Goal: Task Accomplishment & Management: Complete application form

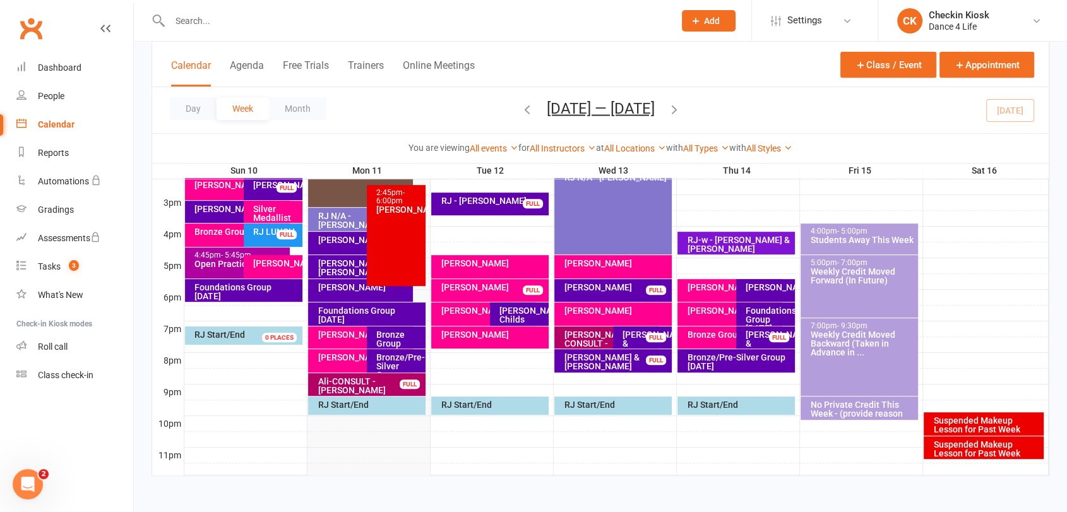
click at [381, 316] on div "Foundations Group Monday" at bounding box center [369, 315] width 105 height 18
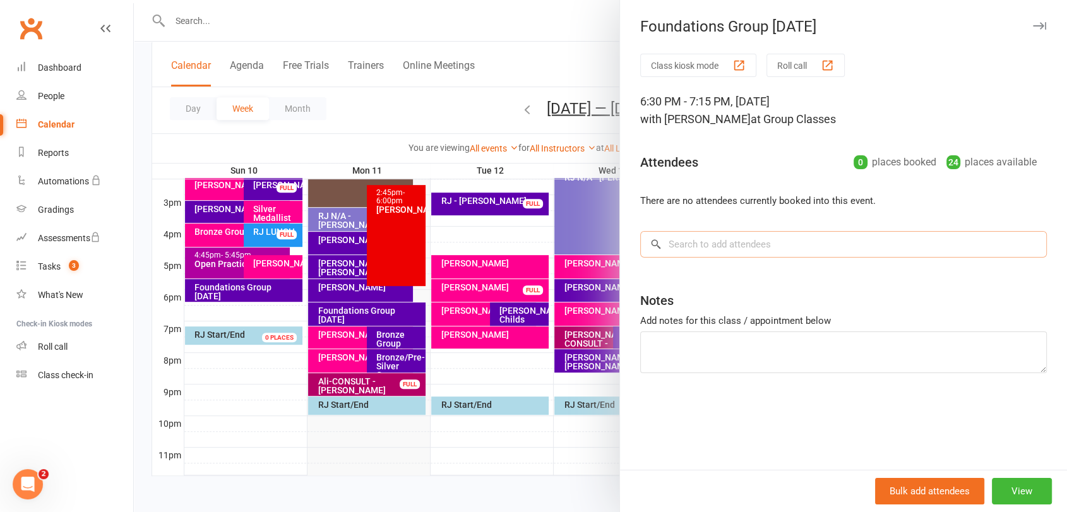
click at [777, 239] on input "search" at bounding box center [843, 244] width 407 height 27
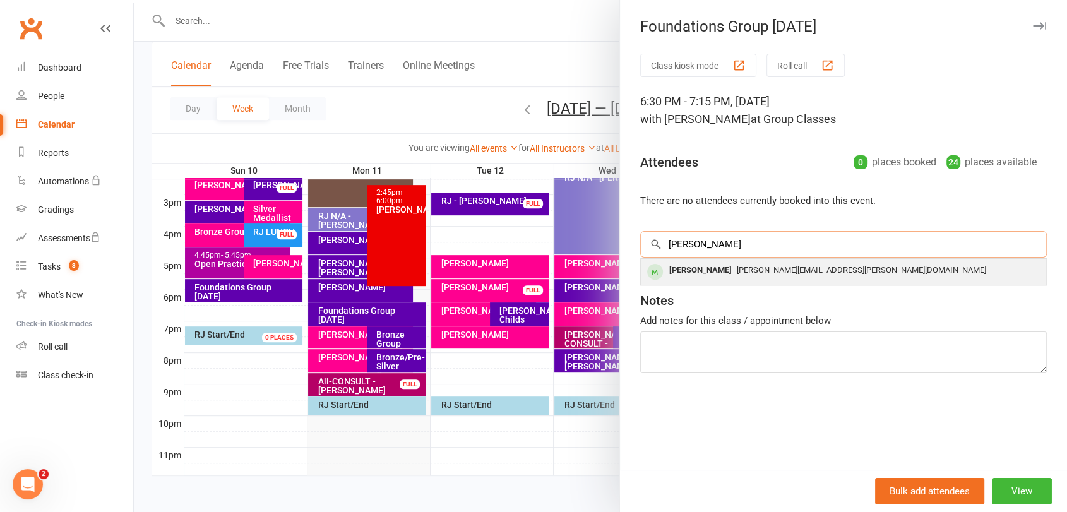
type input "glenn"
click at [721, 261] on div "Glenn Badenhop" at bounding box center [700, 270] width 73 height 18
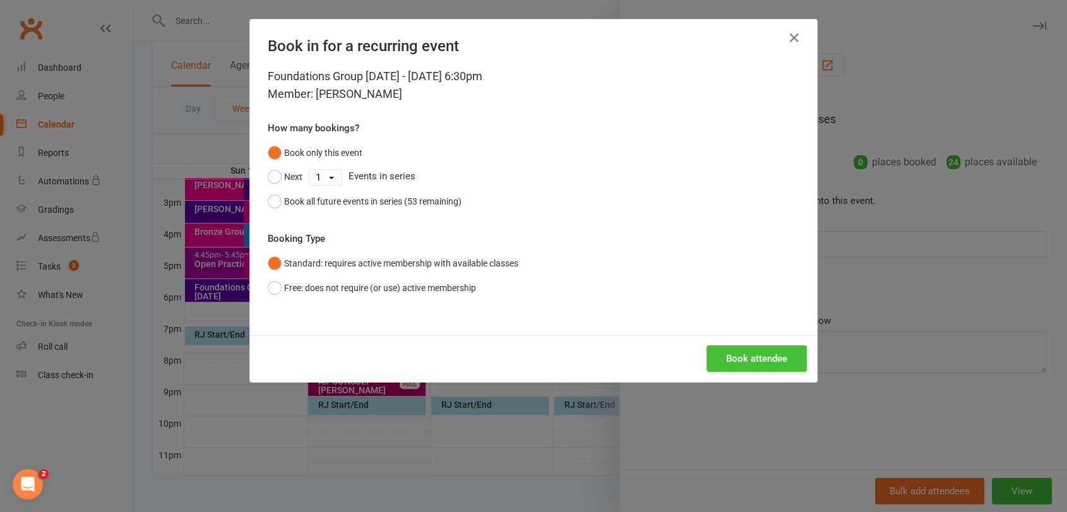
click at [736, 347] on button "Book attendee" at bounding box center [757, 359] width 100 height 27
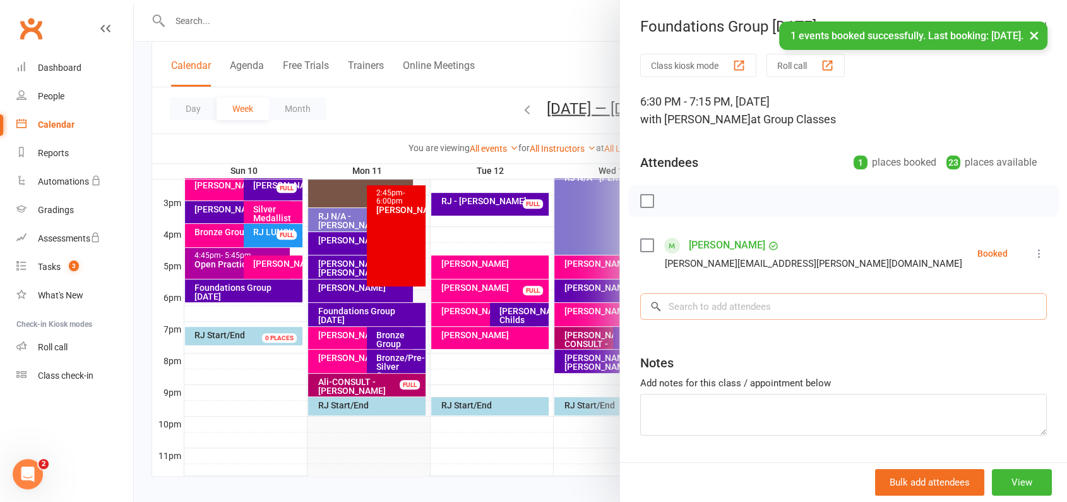
click at [751, 302] on input "search" at bounding box center [843, 306] width 407 height 27
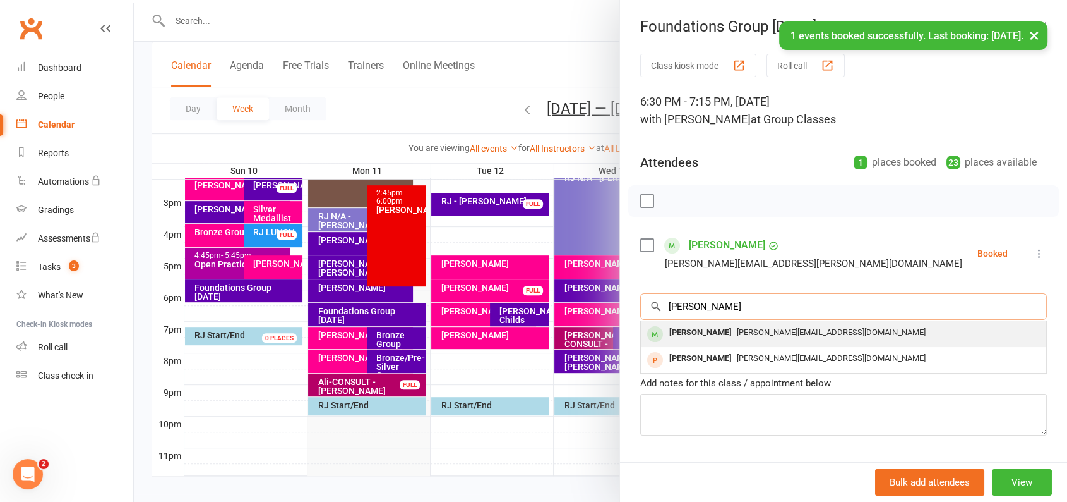
type input "sally"
click at [743, 327] on span "sallybaldan@live.com" at bounding box center [831, 331] width 189 height 9
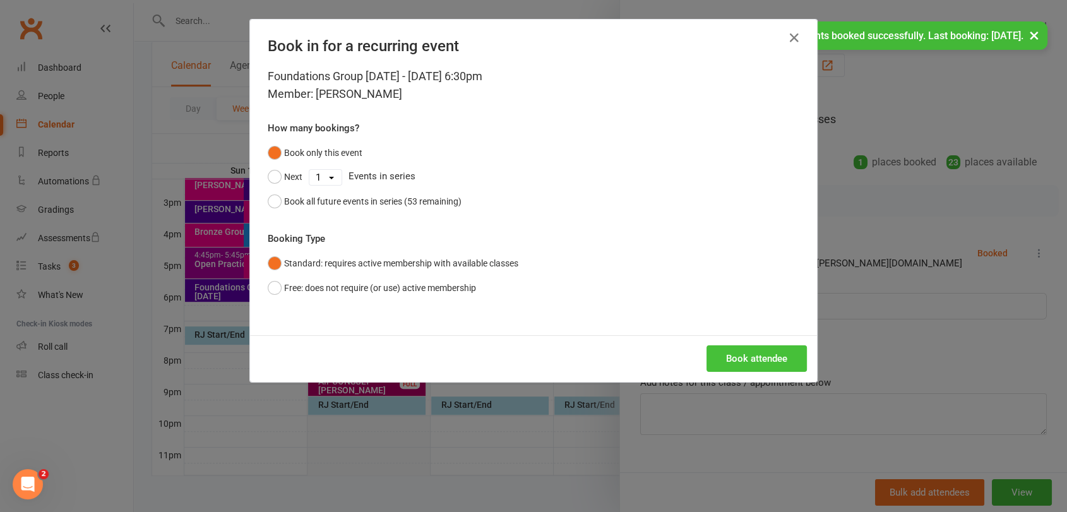
click at [748, 358] on button "Book attendee" at bounding box center [757, 359] width 100 height 27
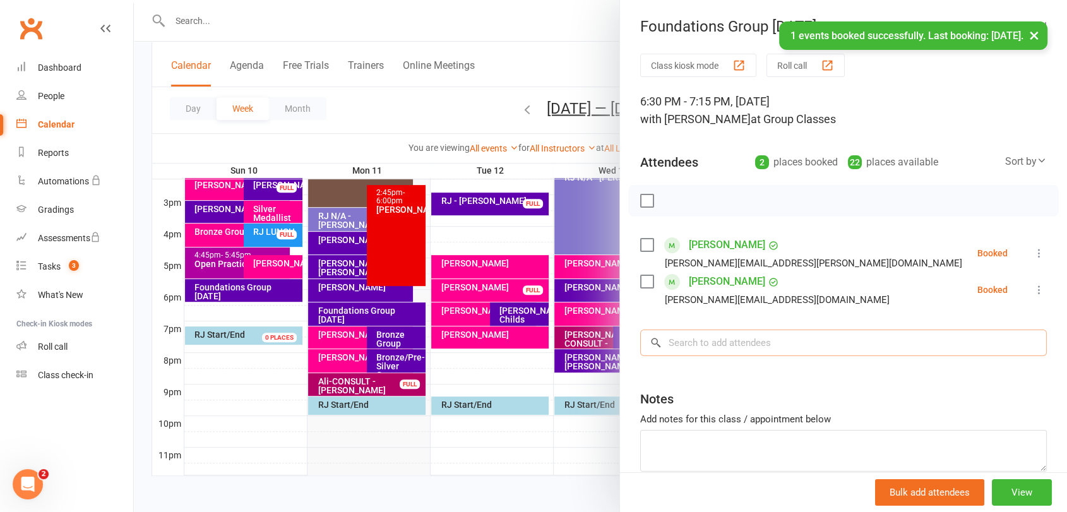
drag, startPoint x: 766, startPoint y: 345, endPoint x: 780, endPoint y: 349, distance: 14.4
click at [767, 346] on input "search" at bounding box center [843, 343] width 407 height 27
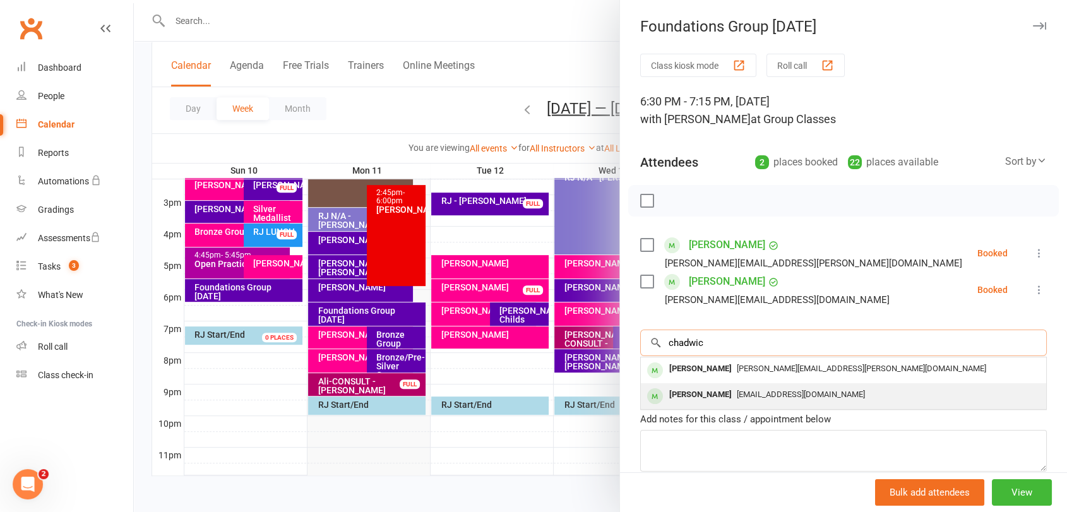
type input "chadwic"
click at [767, 390] on span "mjlcafrica@gmail.com" at bounding box center [801, 394] width 128 height 9
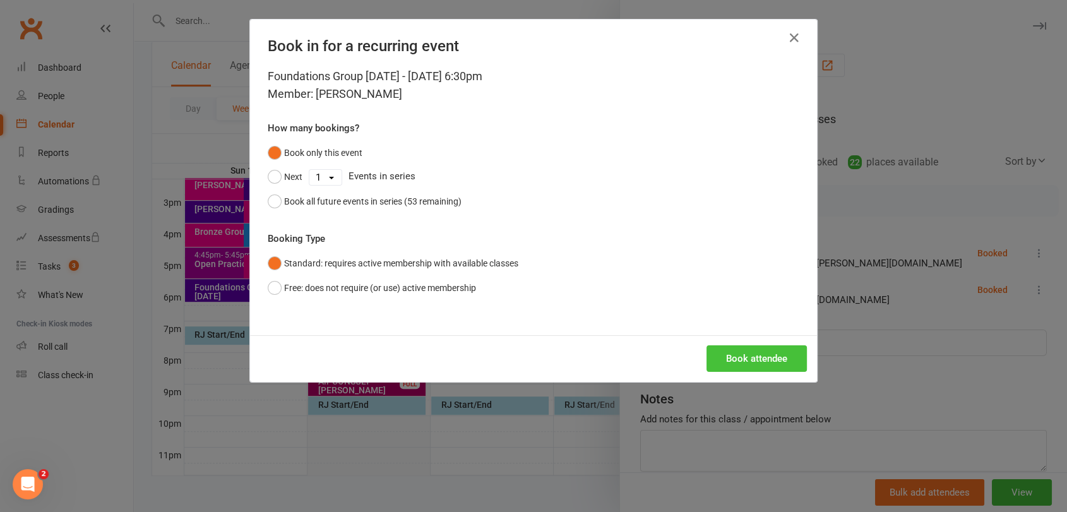
click at [752, 352] on button "Book attendee" at bounding box center [757, 359] width 100 height 27
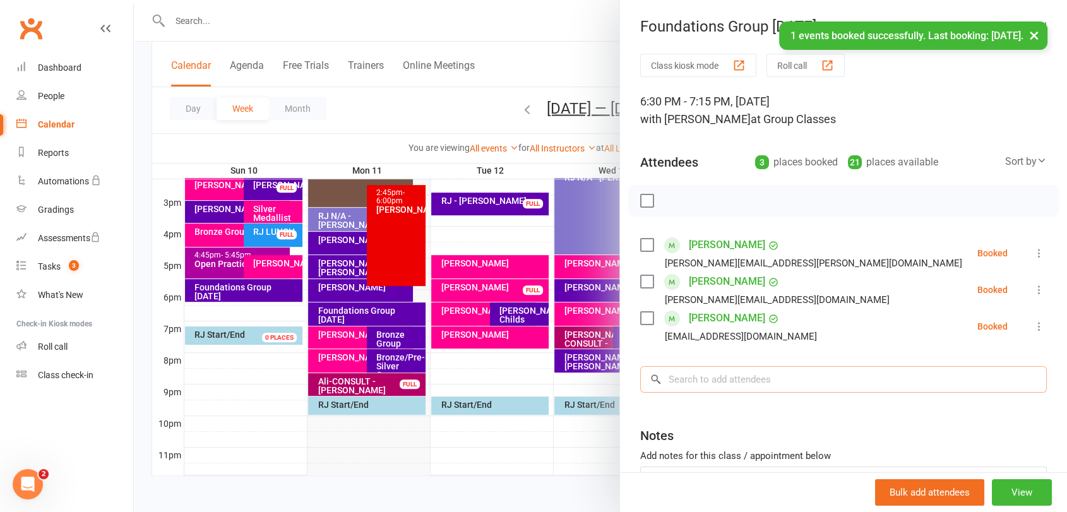
click at [779, 389] on input "search" at bounding box center [843, 379] width 407 height 27
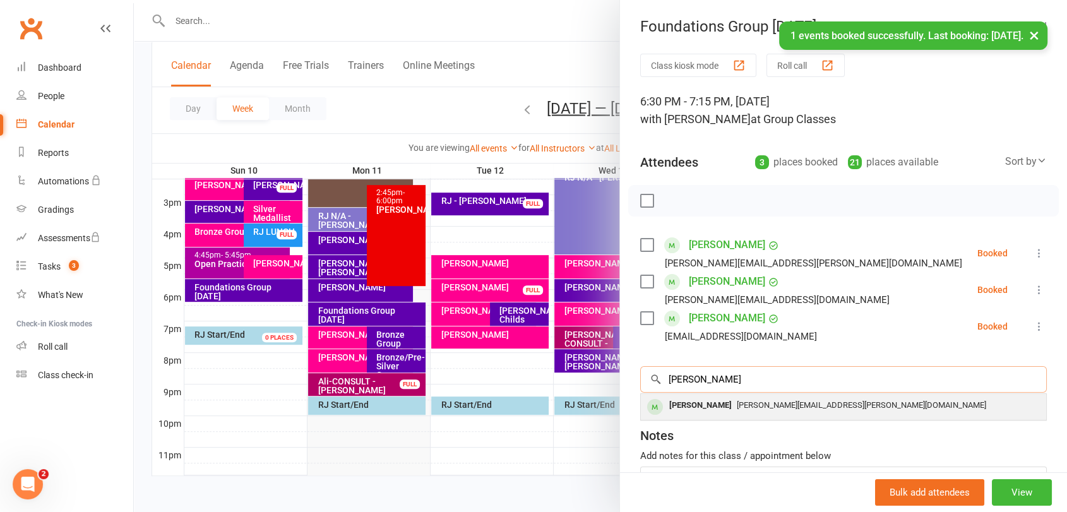
type input "jodie"
click at [805, 402] on span "jodie.b.chadwick@gmail.com" at bounding box center [861, 404] width 249 height 9
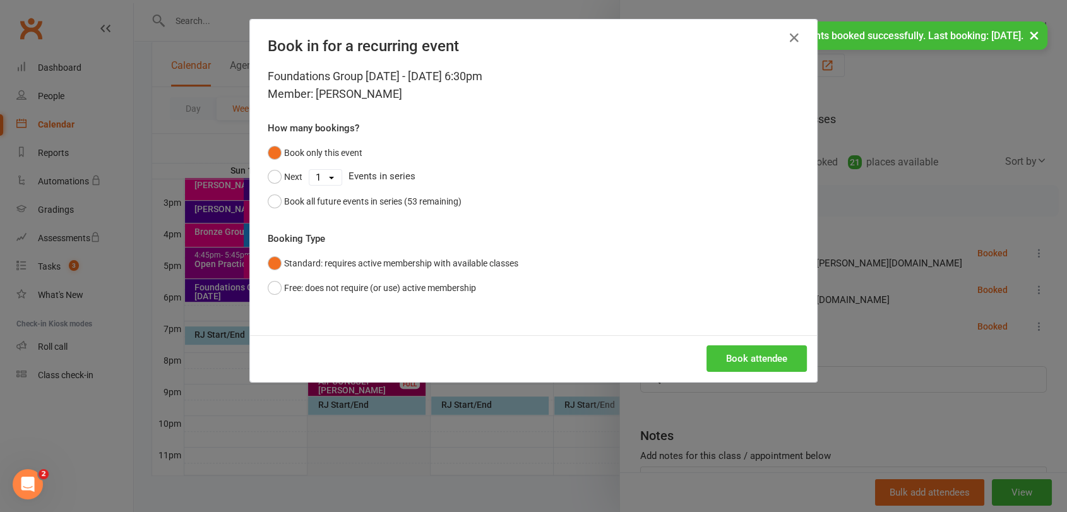
click at [784, 355] on button "Book attendee" at bounding box center [757, 359] width 100 height 27
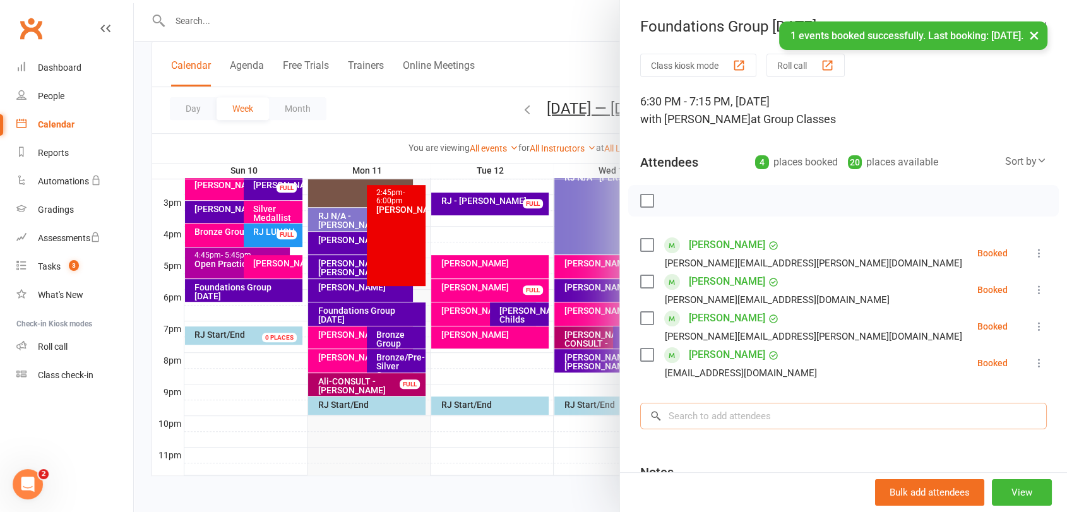
click at [814, 409] on input "search" at bounding box center [843, 416] width 407 height 27
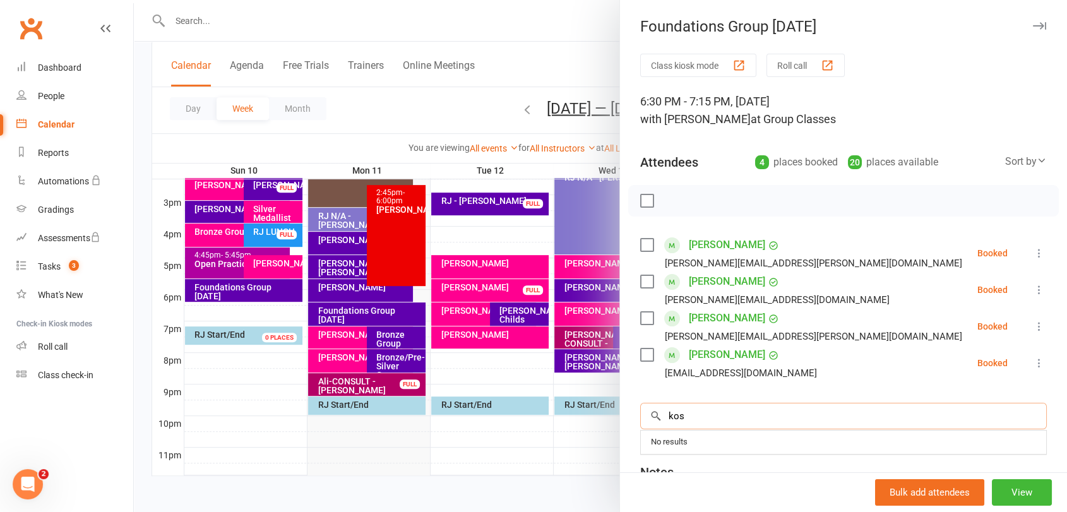
click at [673, 416] on input "kos" at bounding box center [843, 416] width 407 height 27
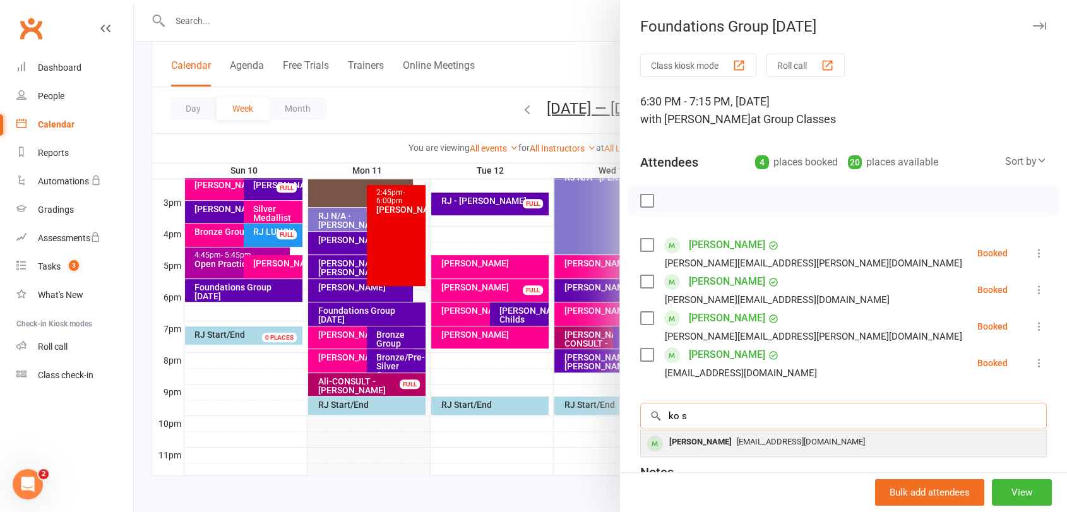
type input "ko s"
click at [737, 441] on span "kogrow20@gmail.com" at bounding box center [801, 441] width 128 height 9
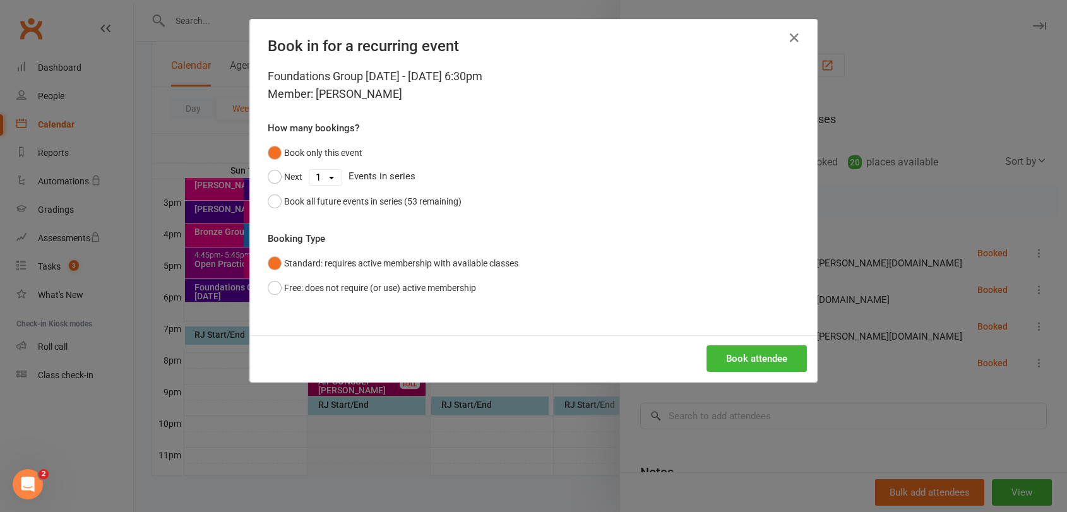
click at [764, 375] on div "Book attendee" at bounding box center [533, 358] width 567 height 47
click at [772, 355] on button "Book attendee" at bounding box center [757, 359] width 100 height 27
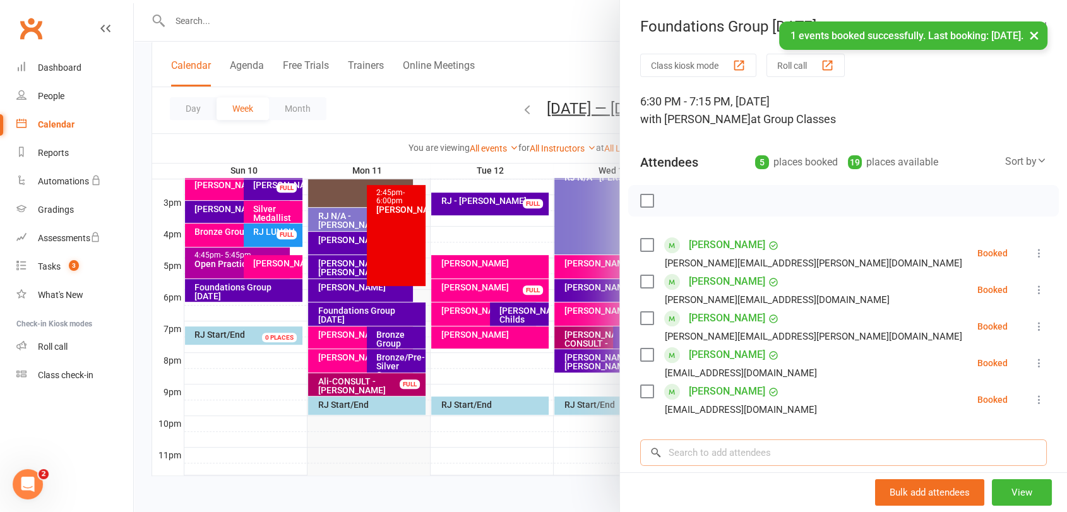
click at [764, 462] on input "search" at bounding box center [843, 453] width 407 height 27
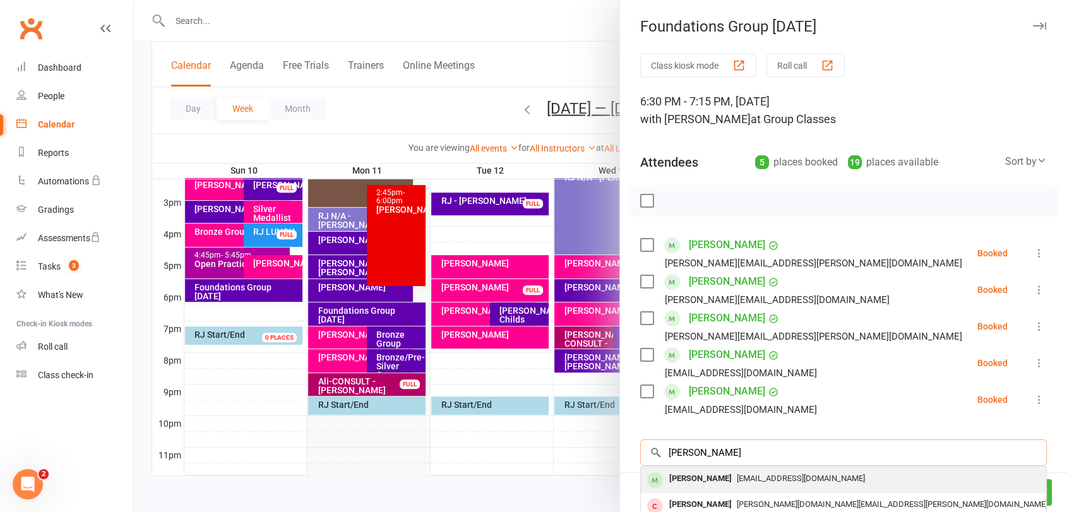
type input "jess"
click at [814, 481] on div "[EMAIL_ADDRESS][DOMAIN_NAME]" at bounding box center [843, 479] width 395 height 18
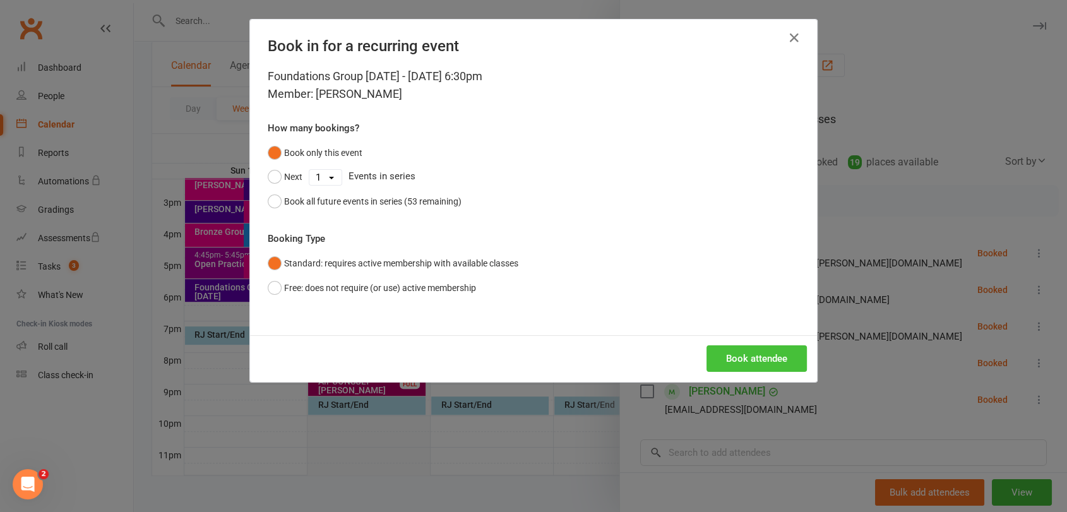
click at [790, 347] on button "Book attendee" at bounding box center [757, 359] width 100 height 27
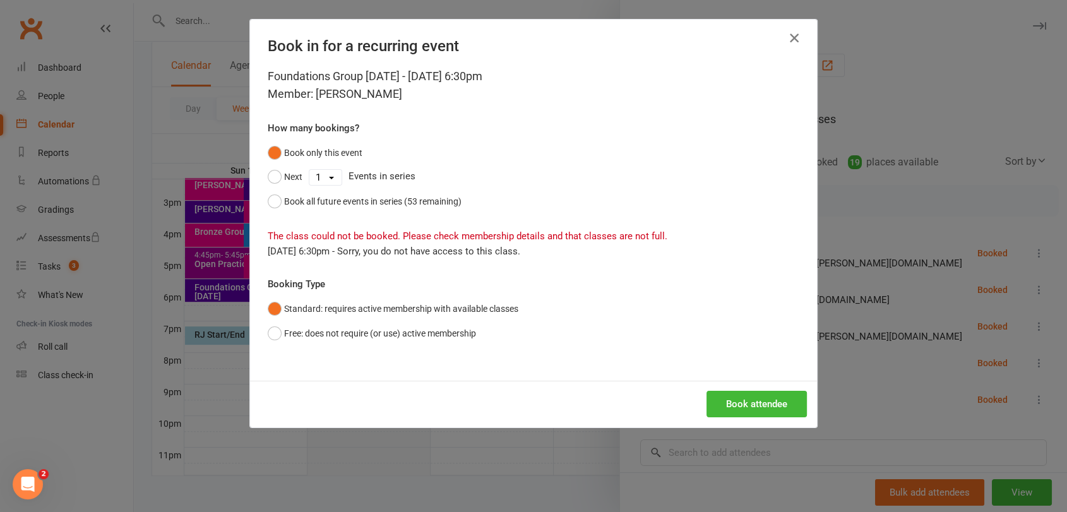
click at [789, 40] on icon "button" at bounding box center [794, 37] width 15 height 15
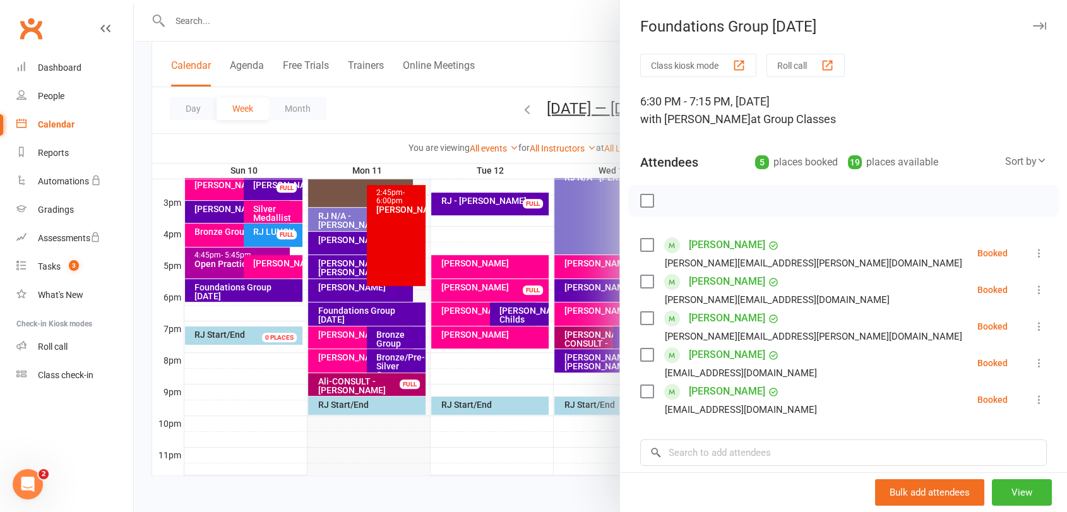
click at [337, 289] on div at bounding box center [601, 256] width 934 height 512
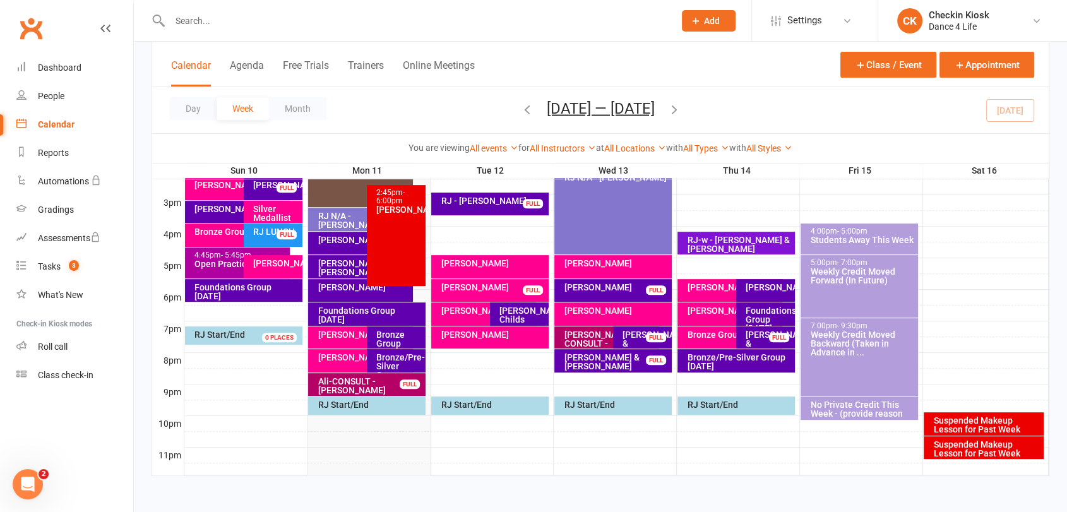
click at [344, 296] on div "RJ - Jess Kirwan" at bounding box center [360, 290] width 104 height 23
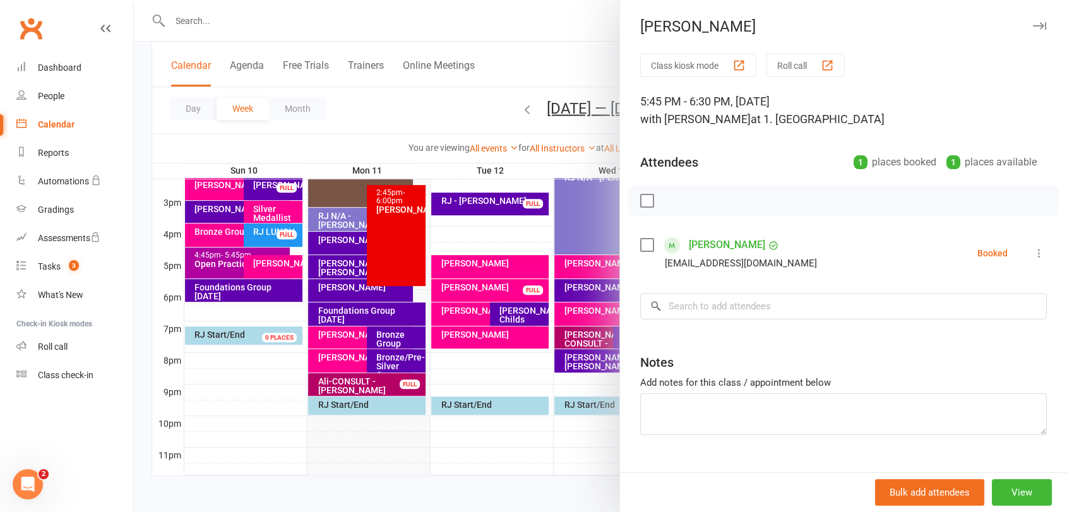
click at [1033, 255] on icon at bounding box center [1039, 253] width 13 height 13
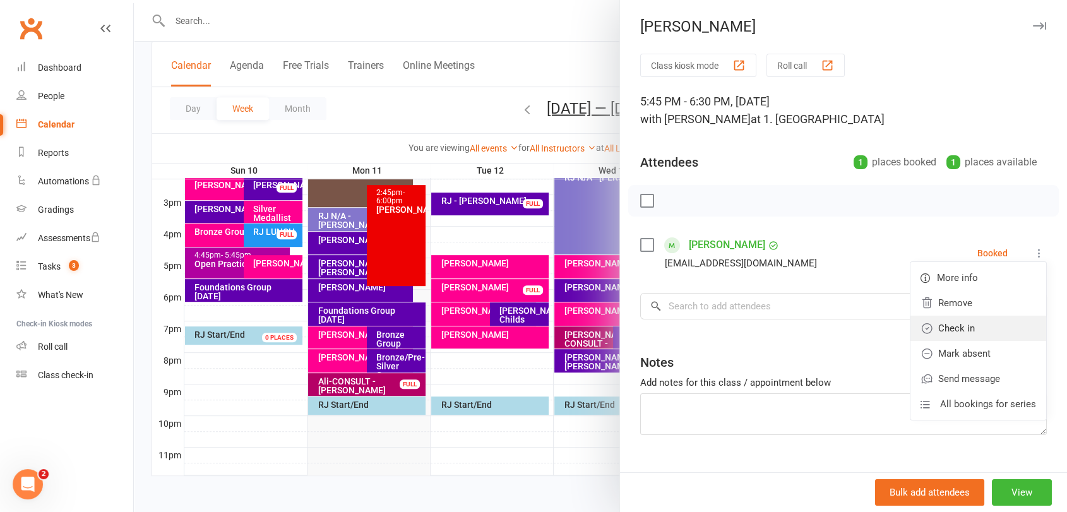
click at [964, 320] on link "Check in" at bounding box center [979, 328] width 136 height 25
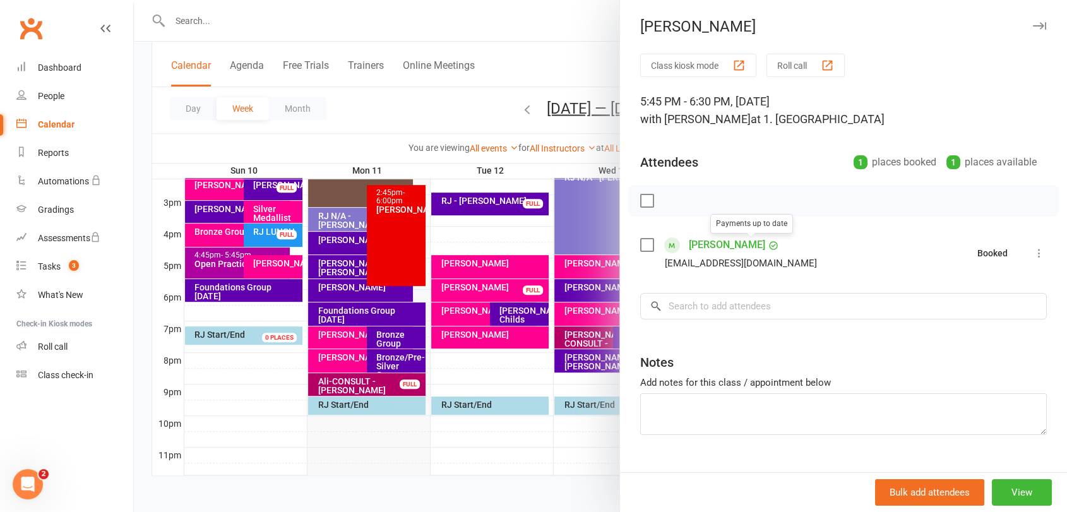
drag, startPoint x: 685, startPoint y: 237, endPoint x: 704, endPoint y: 239, distance: 19.0
click at [430, 311] on div at bounding box center [601, 256] width 934 height 512
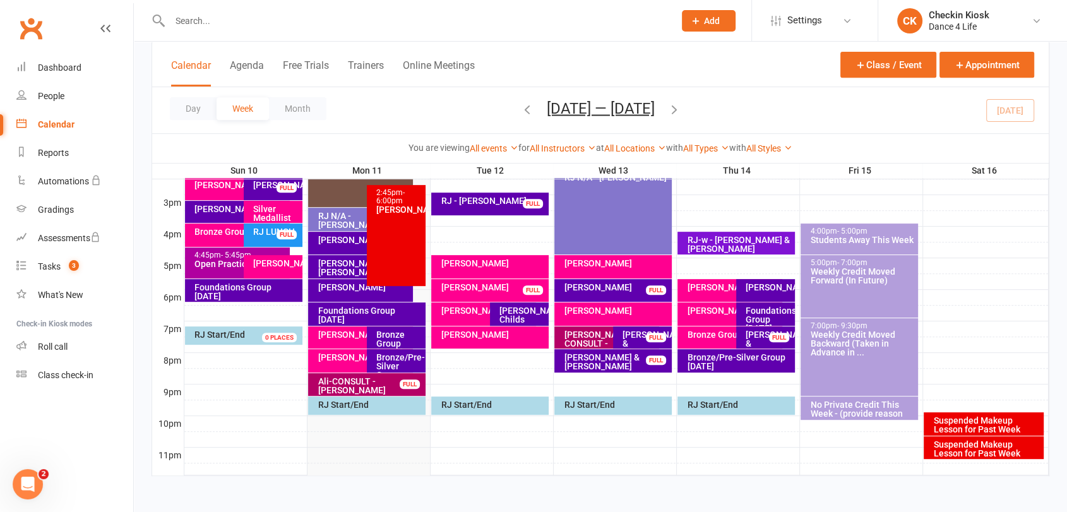
click at [347, 259] on div "RJ - Craig & Dana" at bounding box center [363, 268] width 93 height 18
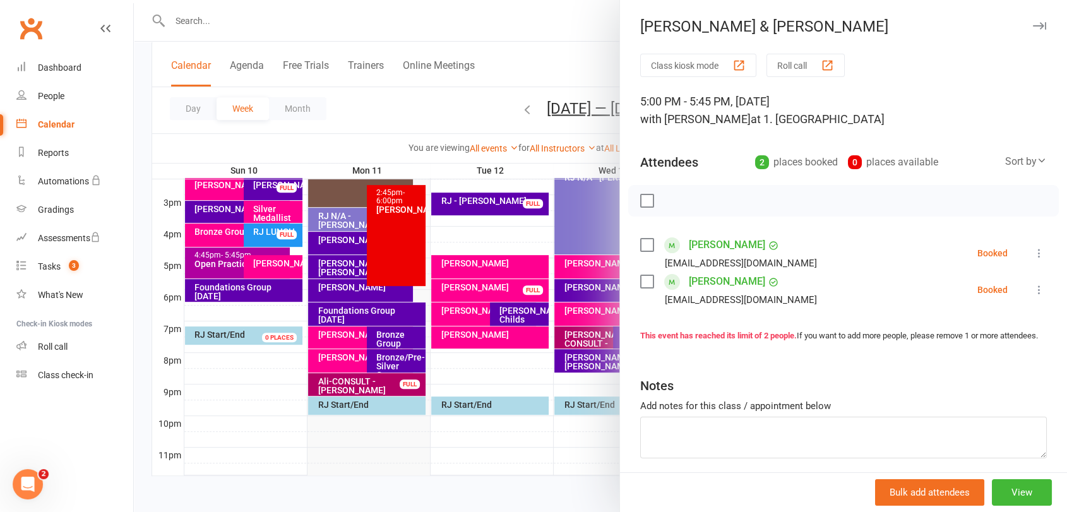
click at [646, 198] on label at bounding box center [646, 201] width 13 height 13
click at [670, 199] on icon "button" at bounding box center [675, 201] width 14 height 14
click at [383, 268] on div at bounding box center [601, 256] width 934 height 512
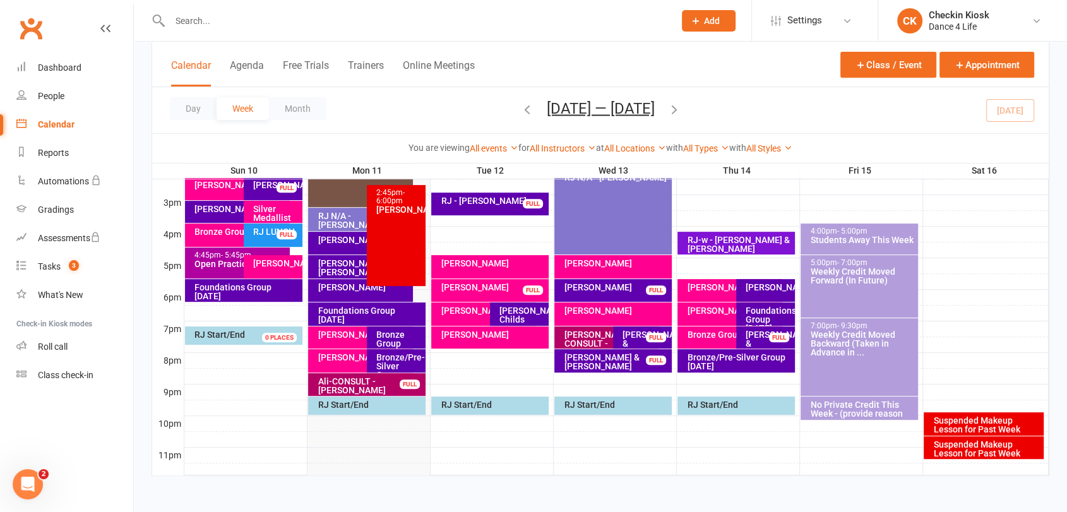
click at [342, 240] on div "RJ - Tara Dour" at bounding box center [363, 240] width 93 height 9
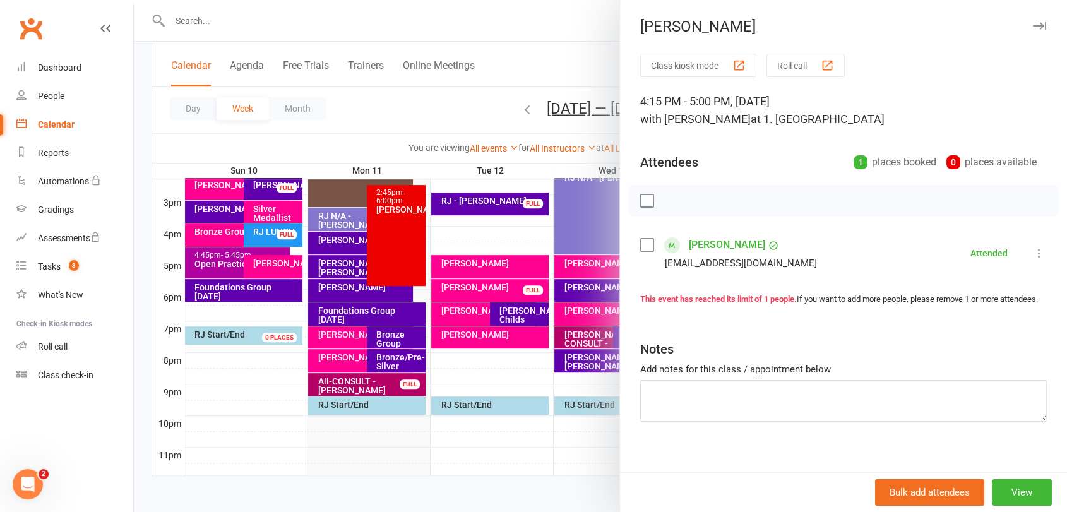
click at [405, 268] on div at bounding box center [601, 256] width 934 height 512
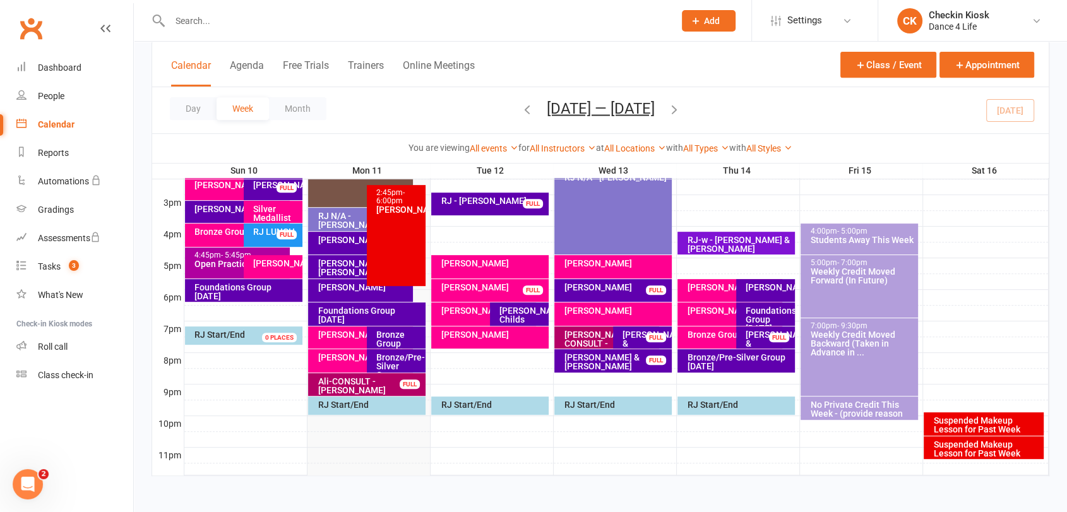
click at [370, 315] on div "Foundations Group Monday" at bounding box center [369, 315] width 105 height 18
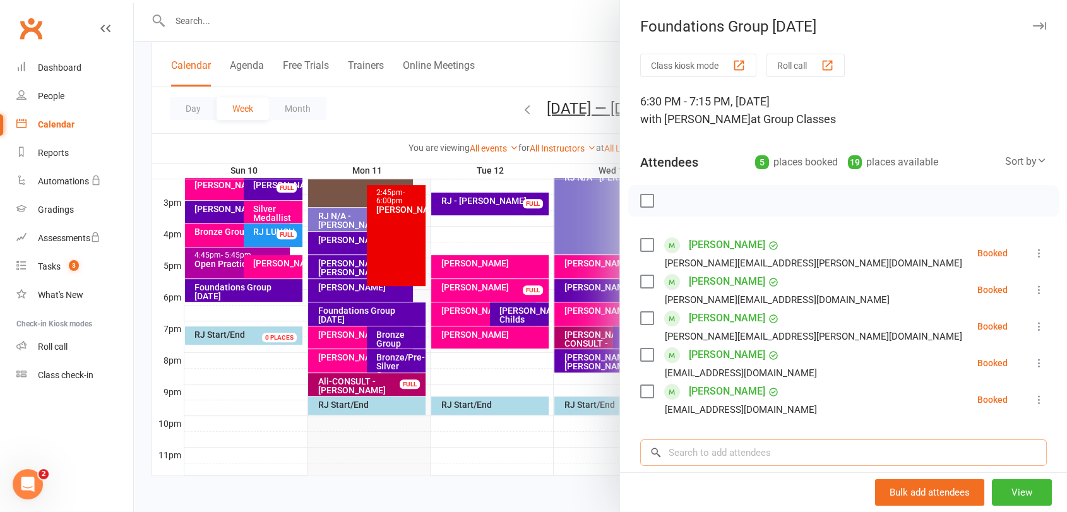
click at [763, 456] on input "search" at bounding box center [843, 453] width 407 height 27
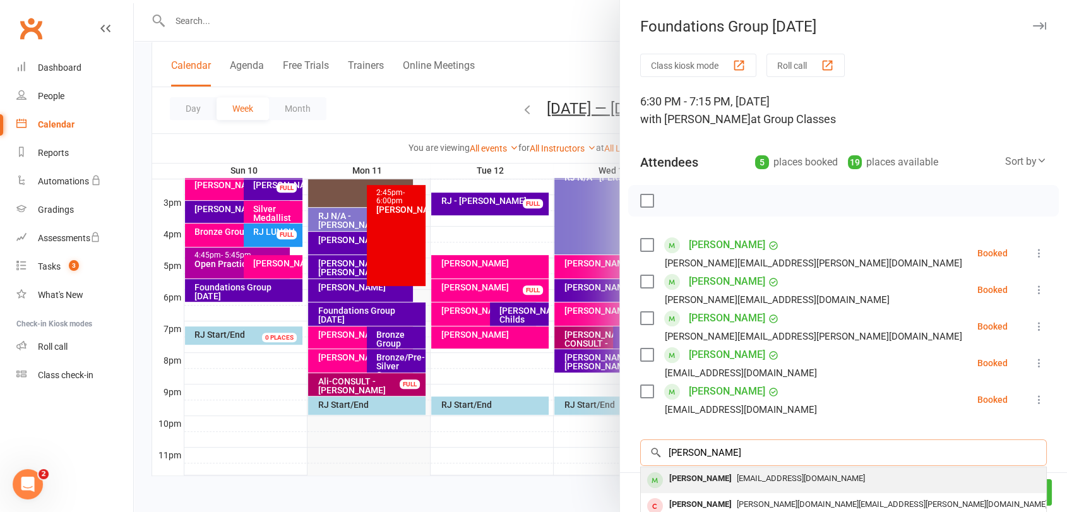
type input "jess kir"
click at [737, 474] on span "[EMAIL_ADDRESS][DOMAIN_NAME]" at bounding box center [801, 478] width 128 height 9
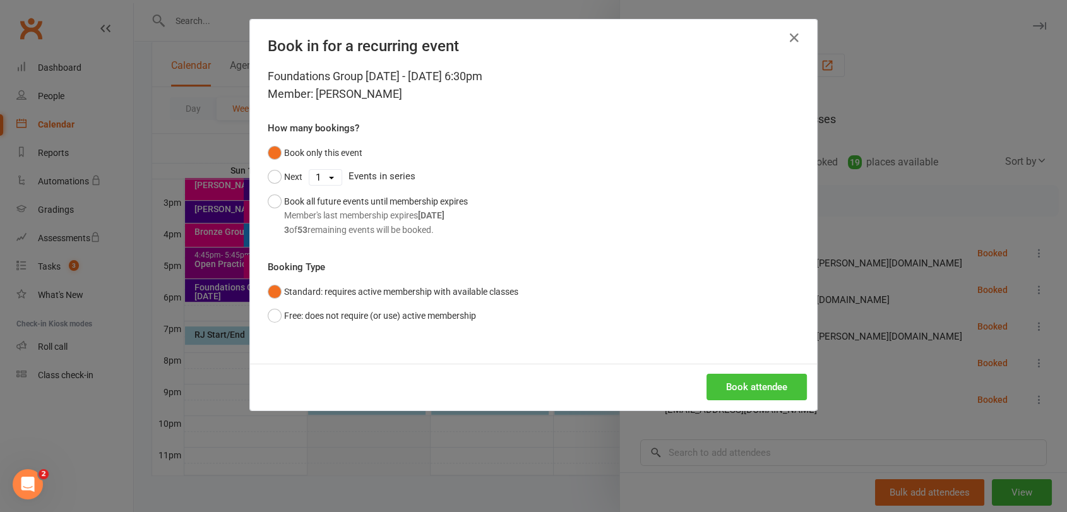
click at [718, 381] on button "Book attendee" at bounding box center [757, 387] width 100 height 27
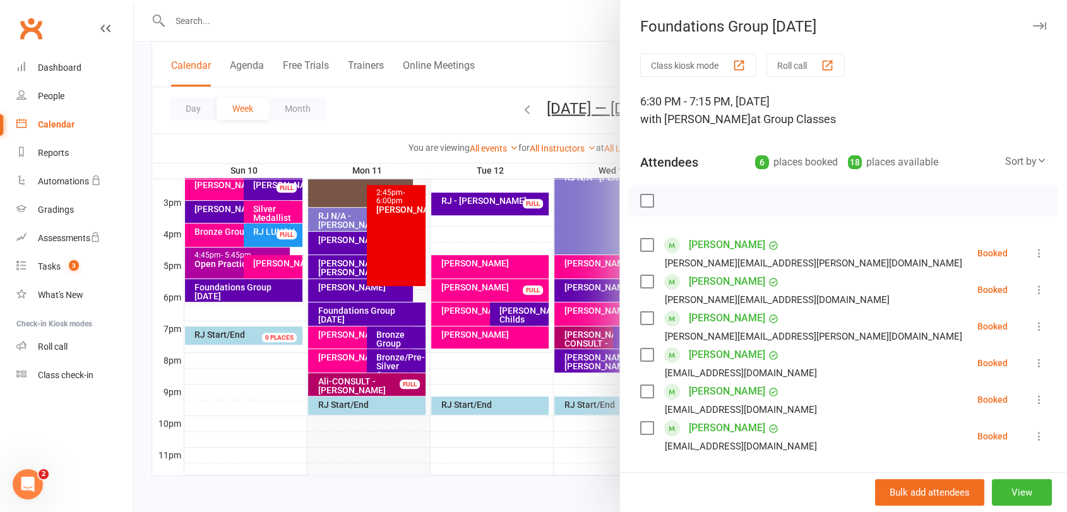
click at [649, 201] on div at bounding box center [843, 201] width 431 height 32
click at [640, 203] on label at bounding box center [646, 201] width 13 height 13
click at [664, 196] on button "button" at bounding box center [674, 200] width 21 height 21
click at [391, 358] on div at bounding box center [601, 256] width 934 height 512
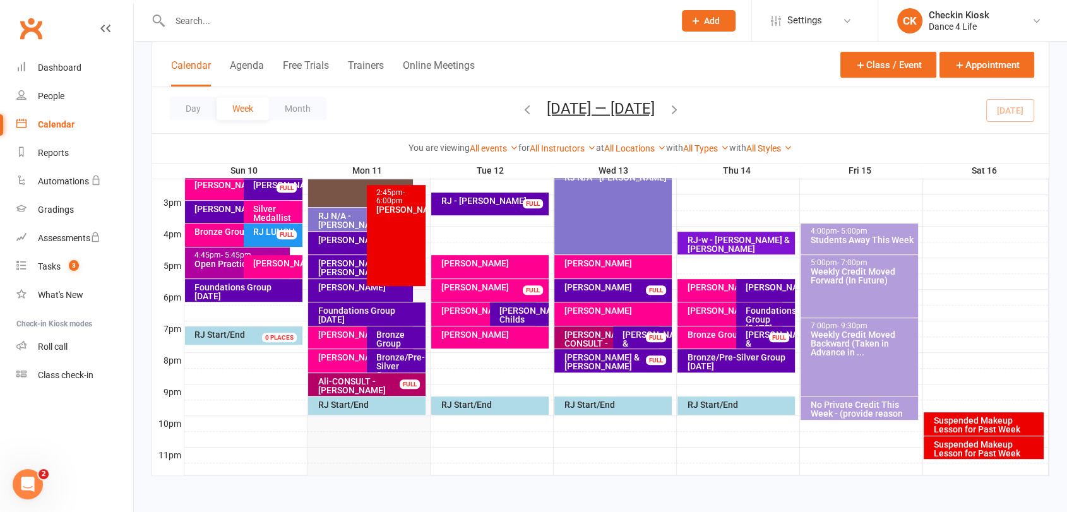
click at [394, 341] on div "Bronze Group Monday" at bounding box center [399, 343] width 47 height 27
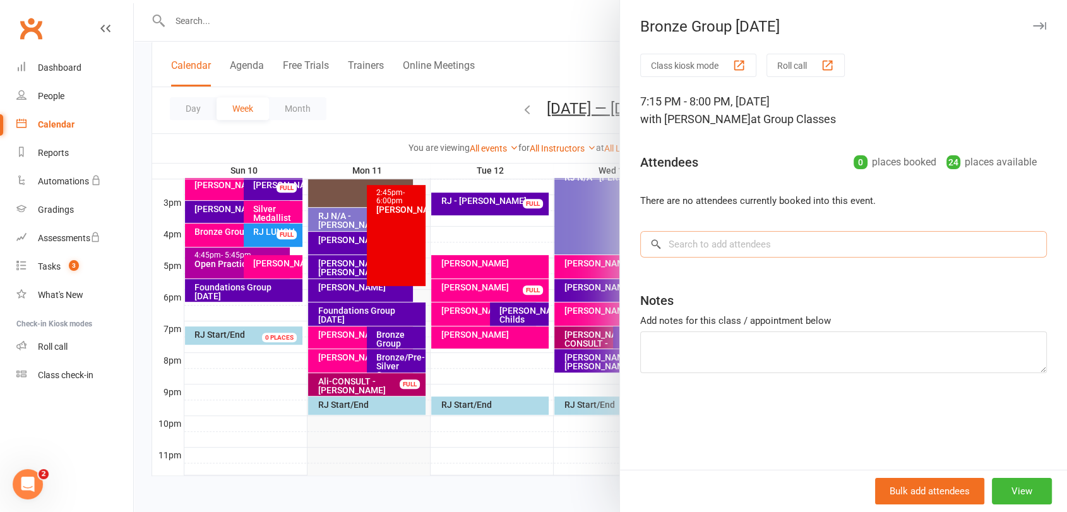
click at [700, 243] on input "search" at bounding box center [843, 244] width 407 height 27
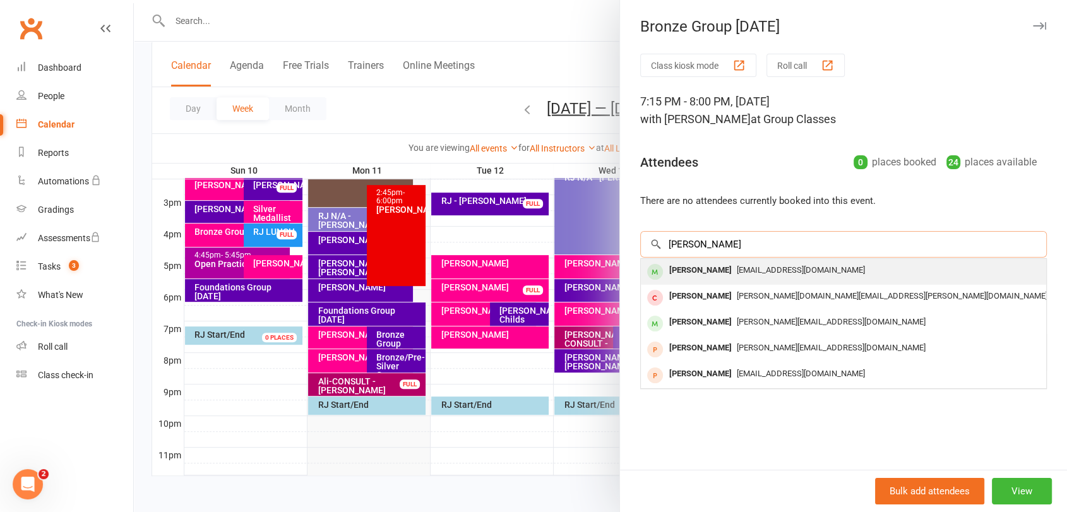
type input "jess kirwa"
click at [763, 274] on span "[EMAIL_ADDRESS][DOMAIN_NAME]" at bounding box center [801, 269] width 128 height 9
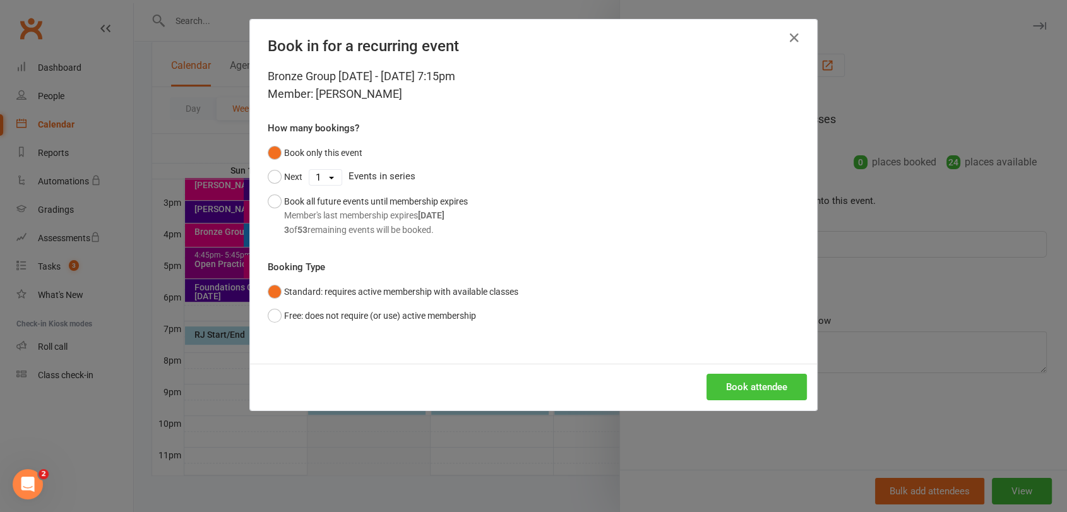
click at [756, 380] on button "Book attendee" at bounding box center [757, 387] width 100 height 27
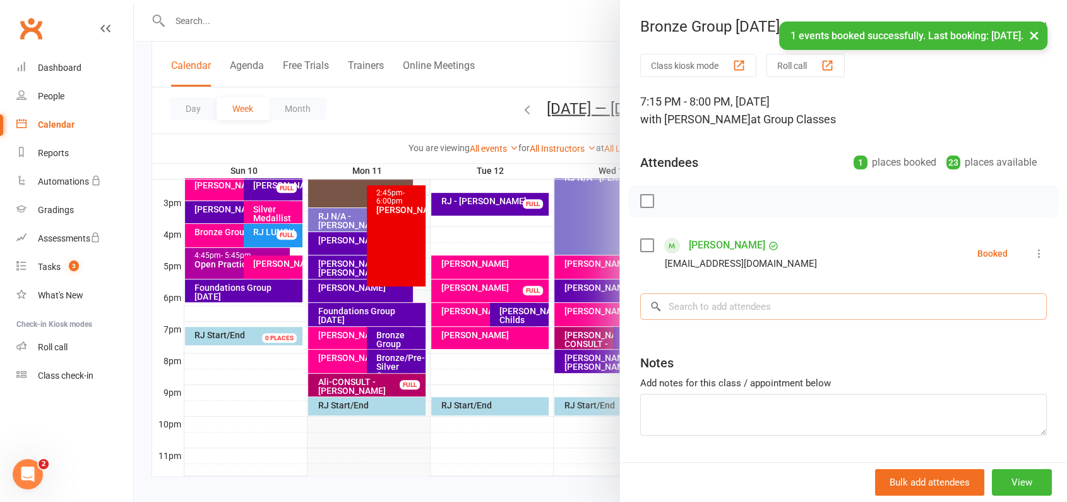
click at [795, 307] on input "search" at bounding box center [843, 306] width 407 height 27
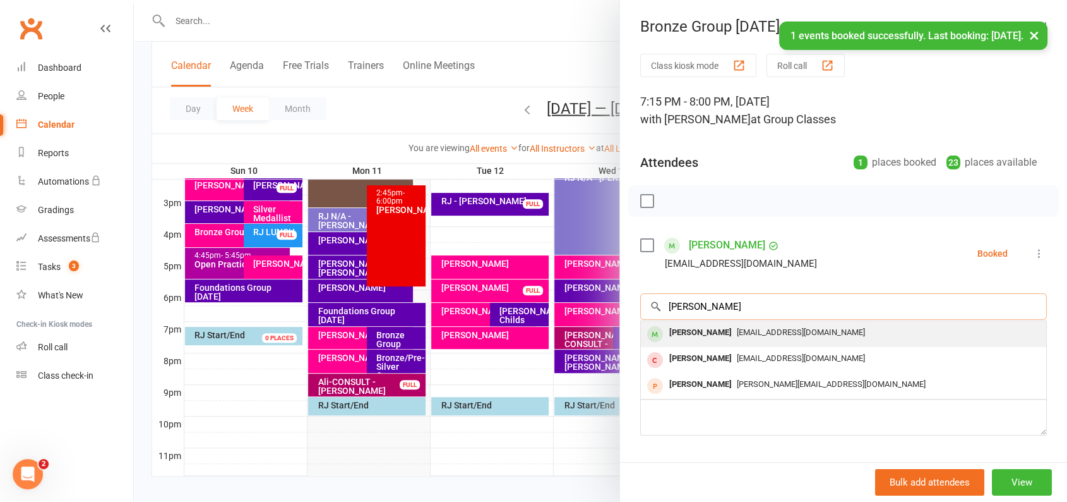
type input "john"
click at [781, 335] on span "jfamwall@iinet.net.au" at bounding box center [801, 331] width 128 height 9
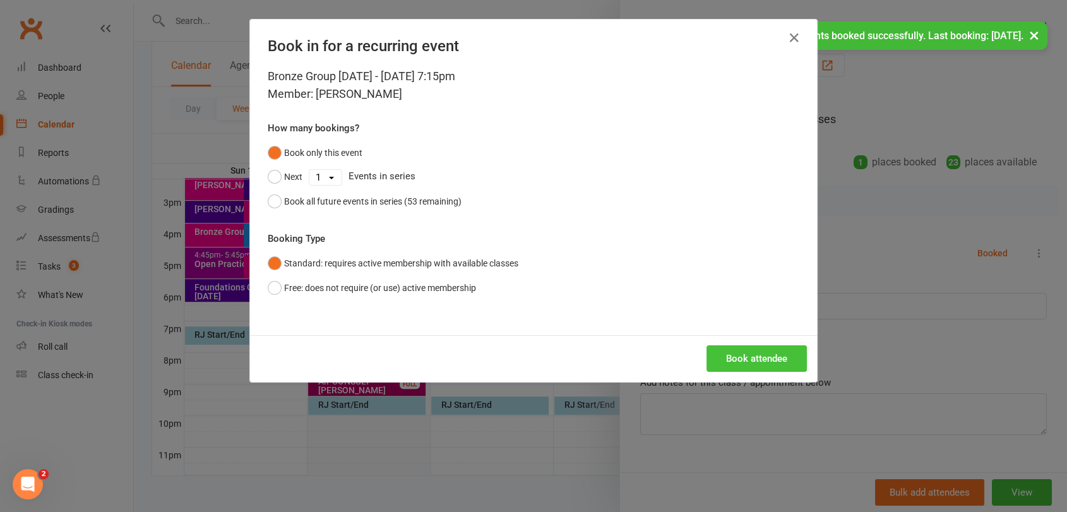
click at [786, 366] on button "Book attendee" at bounding box center [757, 359] width 100 height 27
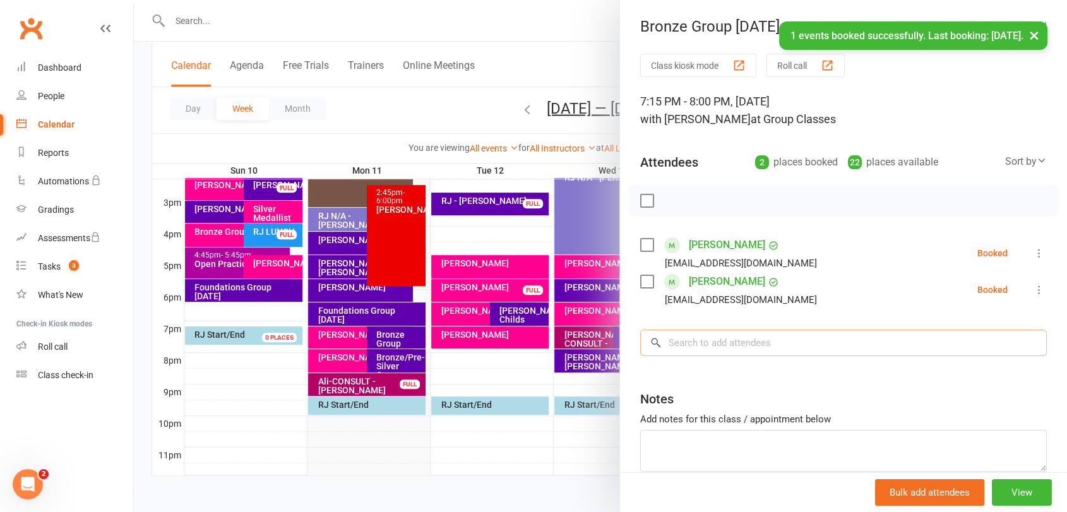
click at [766, 356] on div "Class kiosk mode Roll call 7:15 PM - 8:00 PM, Monday, August, 11, 2025 with RJ …" at bounding box center [843, 294] width 447 height 481
click at [796, 332] on input "search" at bounding box center [843, 343] width 407 height 27
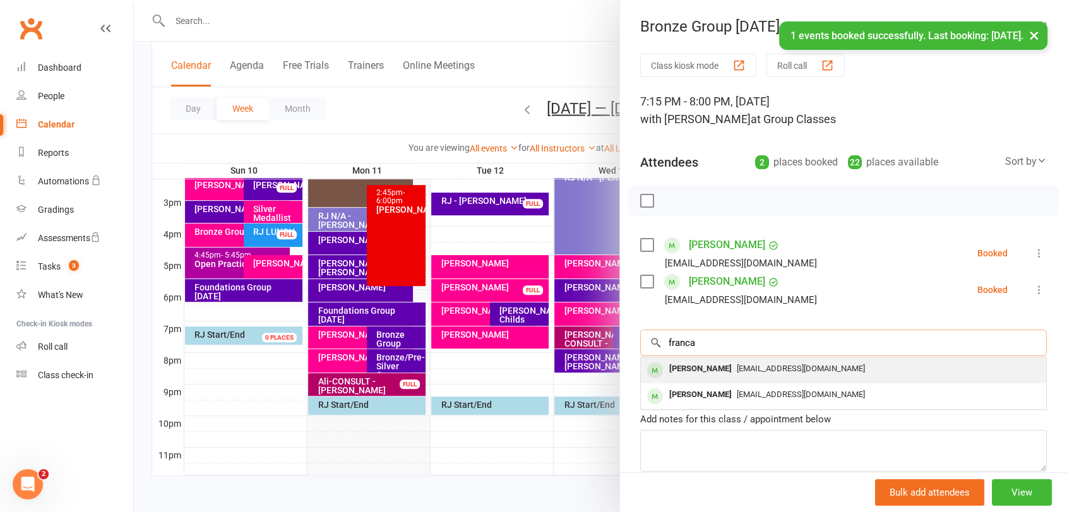
type input "franca"
click at [751, 365] on span "jfamwall@iinet.net.au" at bounding box center [801, 368] width 128 height 9
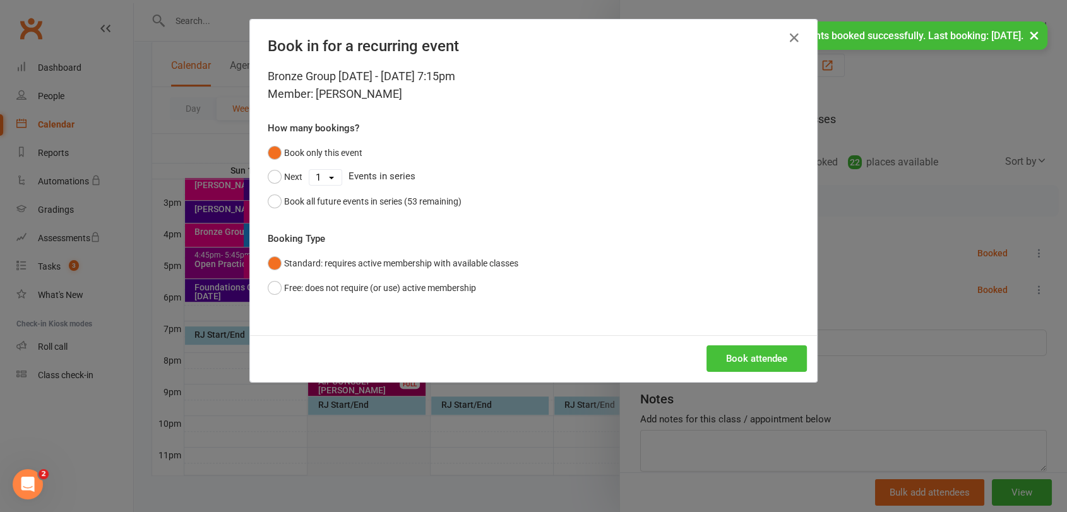
click at [748, 362] on button "Book attendee" at bounding box center [757, 359] width 100 height 27
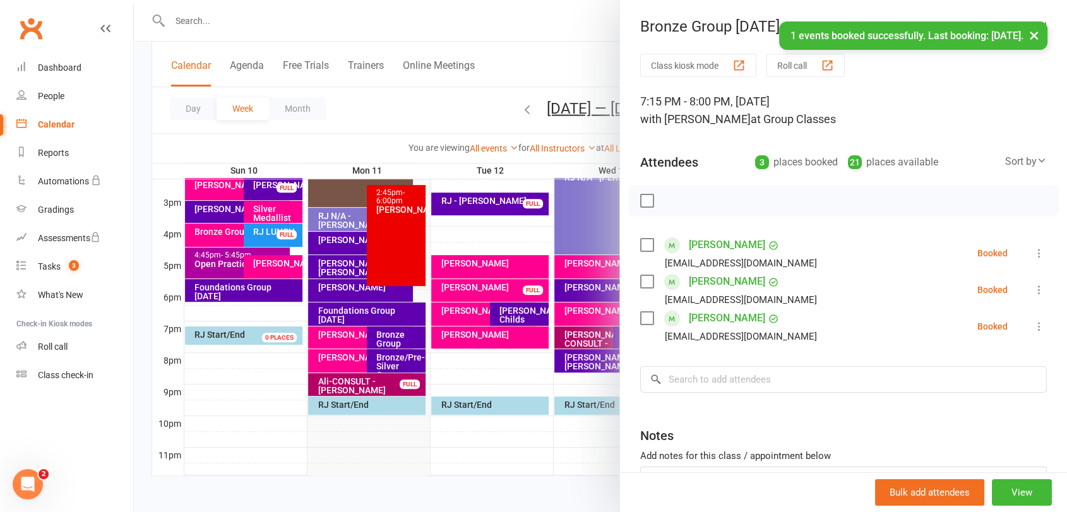
drag, startPoint x: 819, startPoint y: 397, endPoint x: 828, endPoint y: 386, distance: 13.9
click at [819, 395] on div "Class kiosk mode Roll call 7:15 PM - 8:00 PM, Monday, August, 11, 2025 with RJ …" at bounding box center [843, 313] width 447 height 518
click at [844, 380] on input "search" at bounding box center [843, 379] width 407 height 27
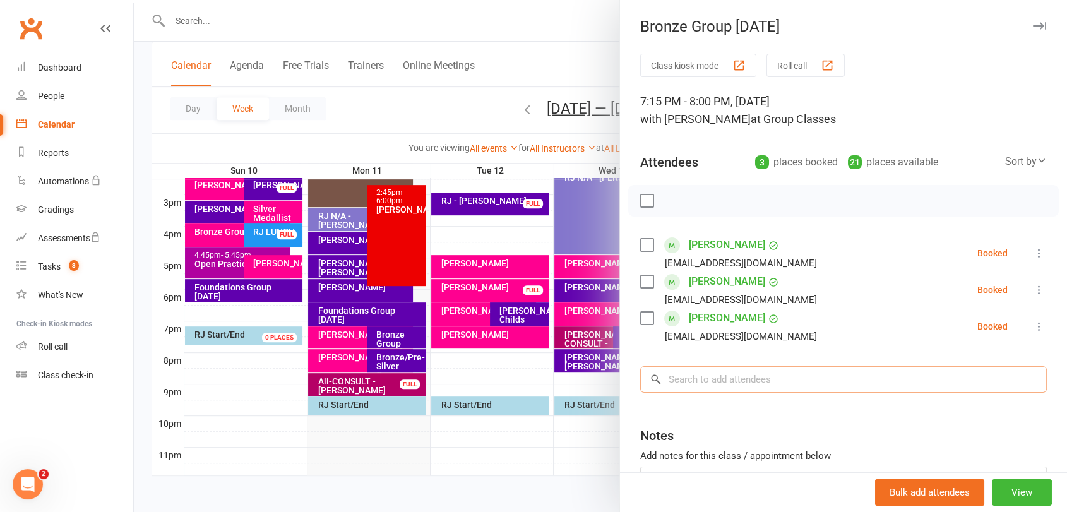
click at [750, 382] on input "search" at bounding box center [843, 379] width 407 height 27
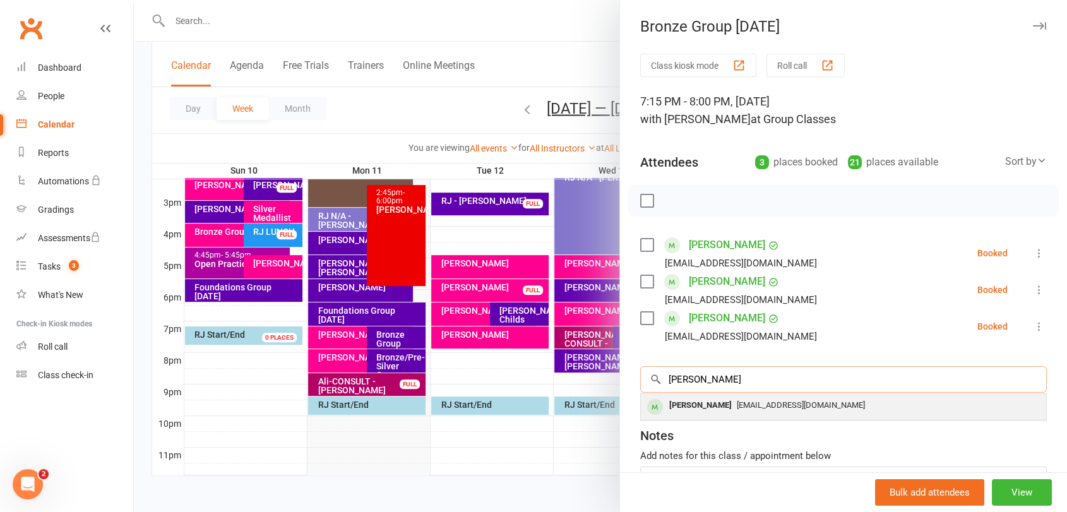
type input "olga"
click at [738, 401] on span "ojcs4@bigpond.com" at bounding box center [801, 404] width 128 height 9
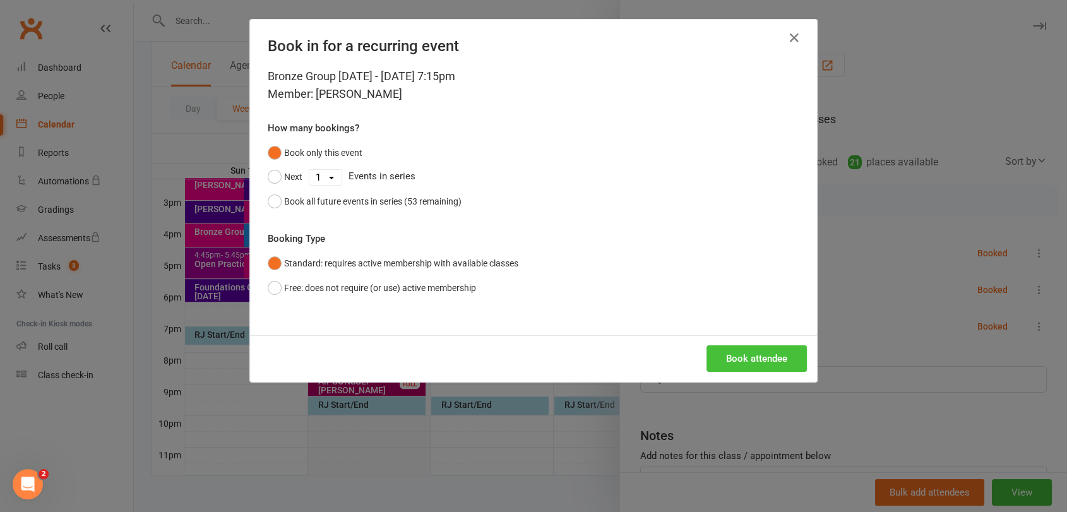
click at [748, 353] on button "Book attendee" at bounding box center [757, 359] width 100 height 27
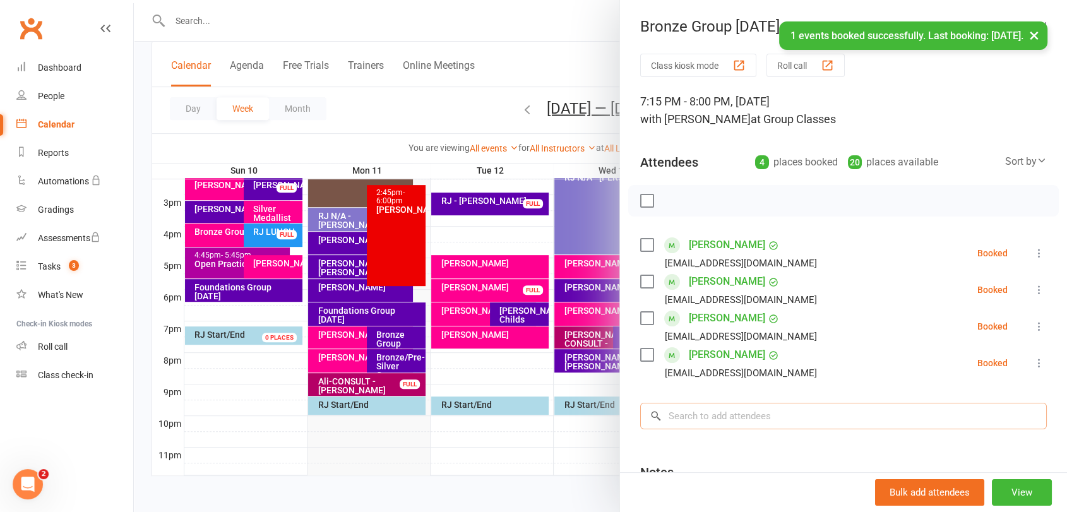
click at [768, 412] on input "search" at bounding box center [843, 416] width 407 height 27
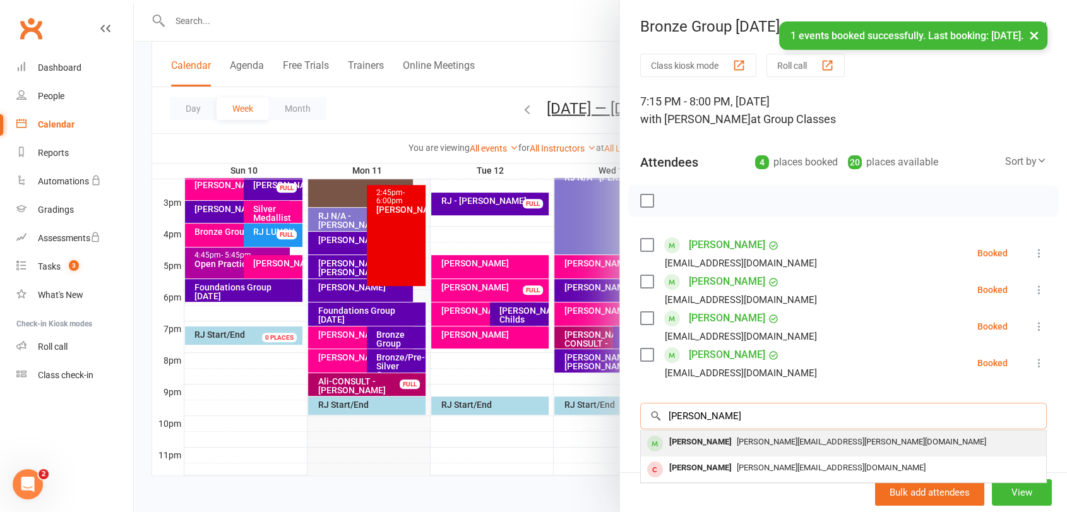
type input "pam"
click at [724, 447] on div "pam.carter@mail.com" at bounding box center [843, 442] width 395 height 18
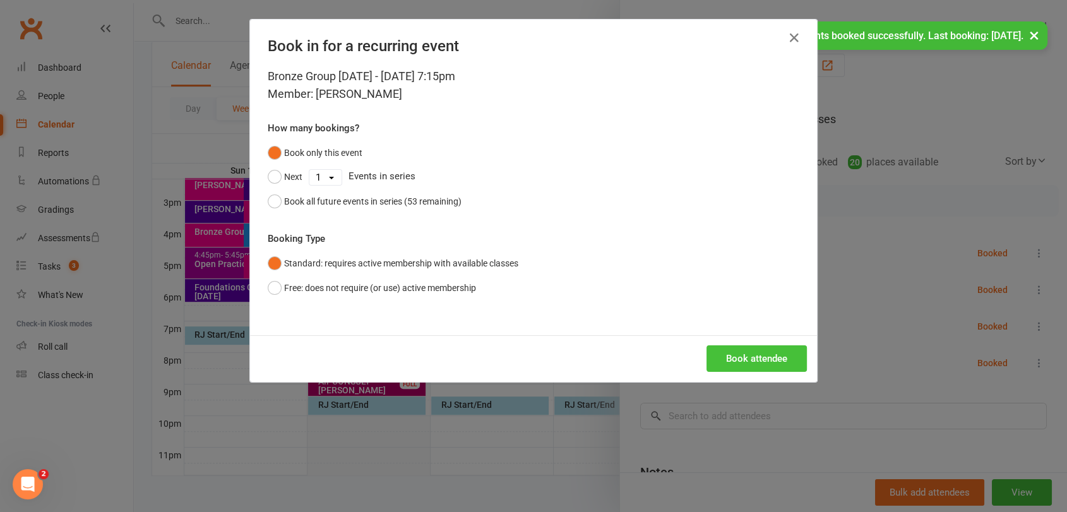
click at [731, 365] on button "Book attendee" at bounding box center [757, 359] width 100 height 27
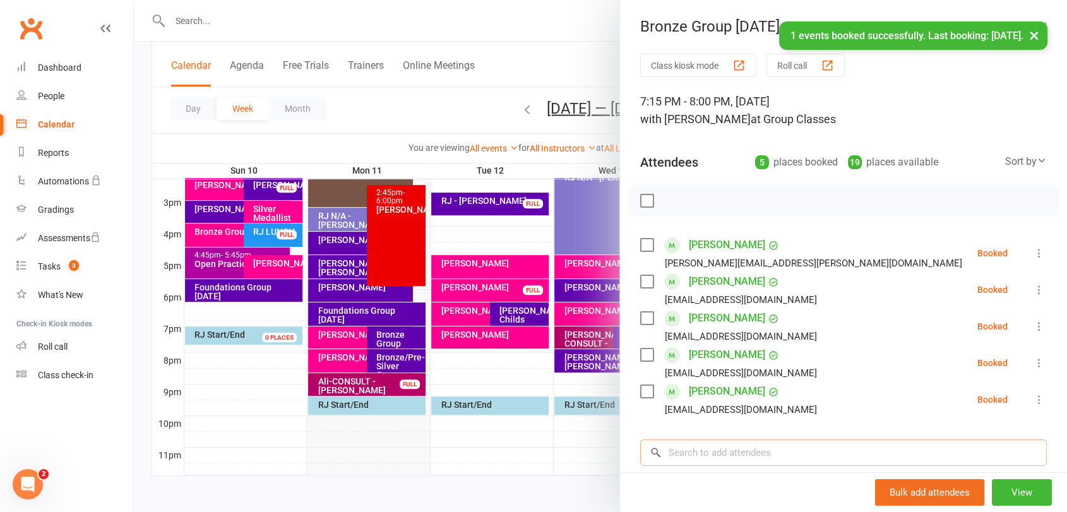
click at [797, 459] on input "search" at bounding box center [843, 453] width 407 height 27
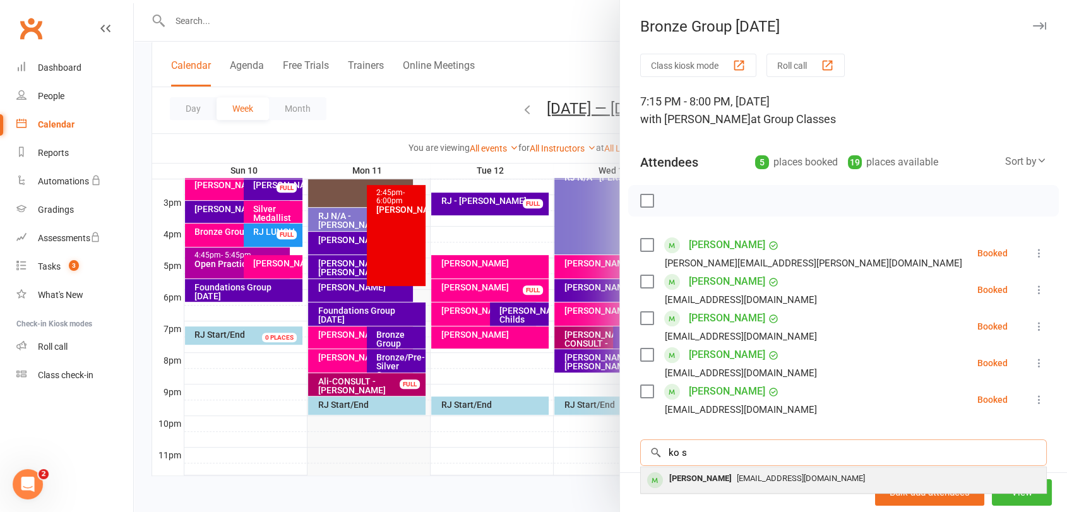
type input "ko s"
click at [776, 476] on span "kogrow20@gmail.com" at bounding box center [801, 478] width 128 height 9
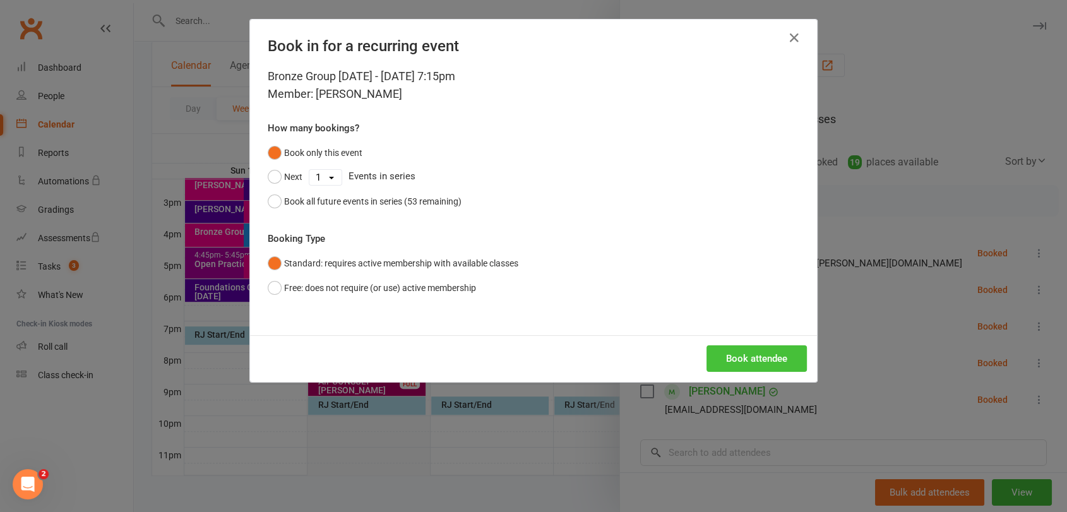
click at [735, 360] on button "Book attendee" at bounding box center [757, 359] width 100 height 27
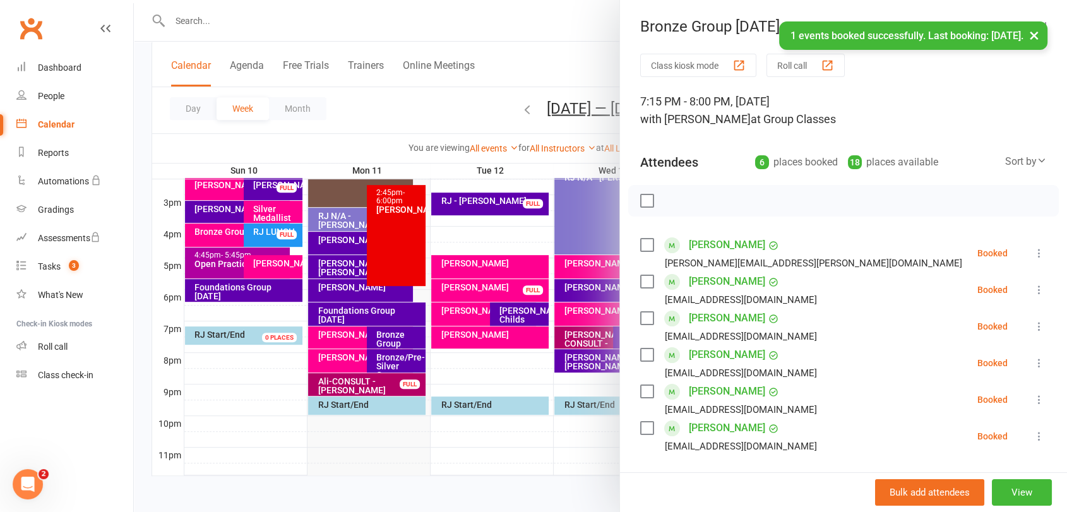
click at [642, 198] on label at bounding box center [646, 201] width 13 height 13
click at [673, 197] on icon "button" at bounding box center [675, 201] width 11 height 11
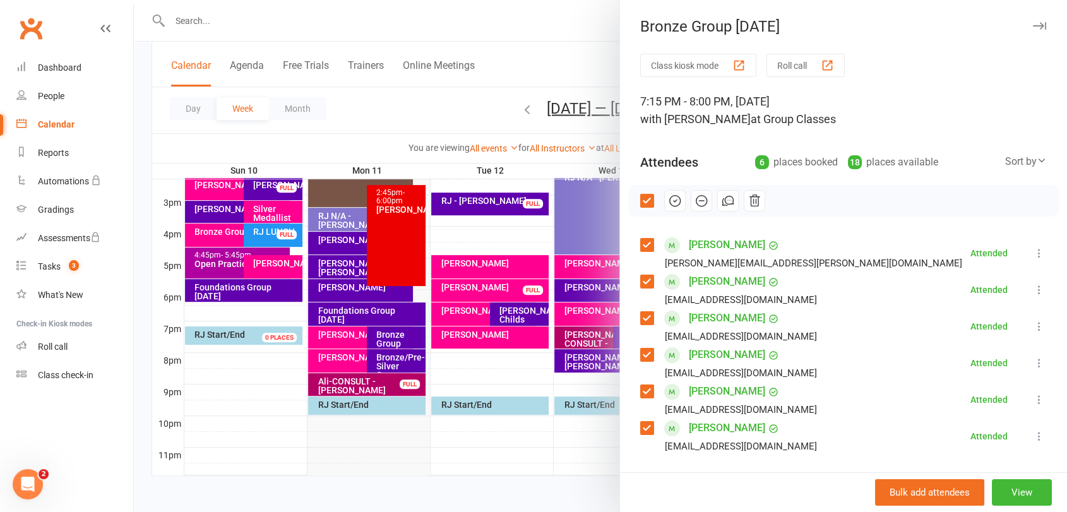
drag, startPoint x: 399, startPoint y: 386, endPoint x: 395, endPoint y: 399, distance: 13.8
click at [398, 386] on div at bounding box center [601, 256] width 934 height 512
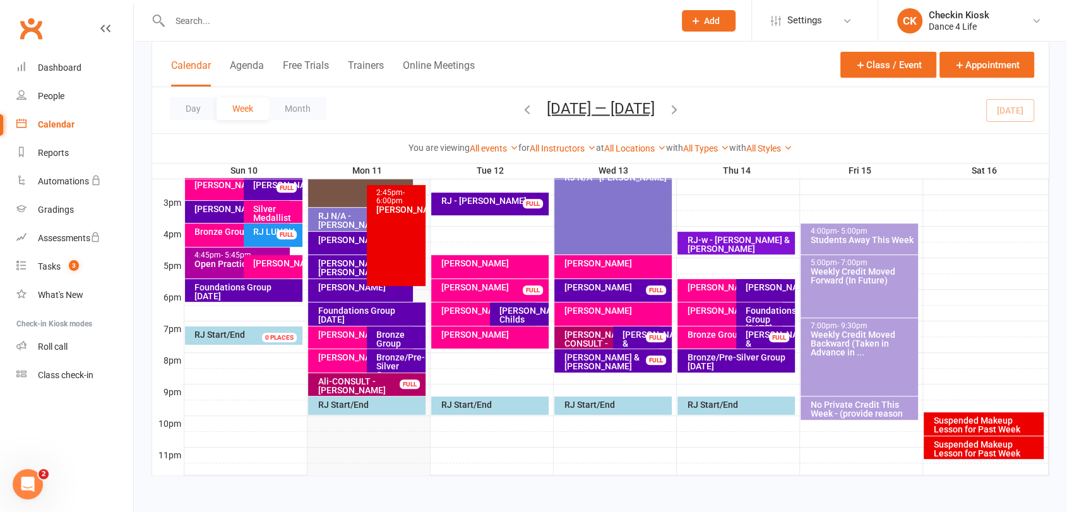
click at [399, 361] on div "Bronze/Pre-Silver Group Monday" at bounding box center [399, 370] width 47 height 35
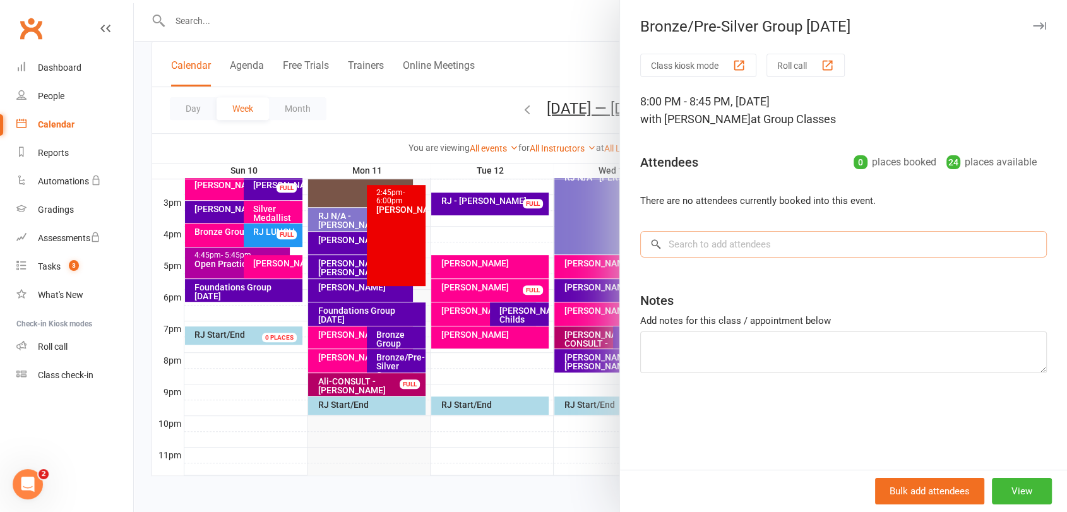
click at [786, 249] on input "search" at bounding box center [843, 244] width 407 height 27
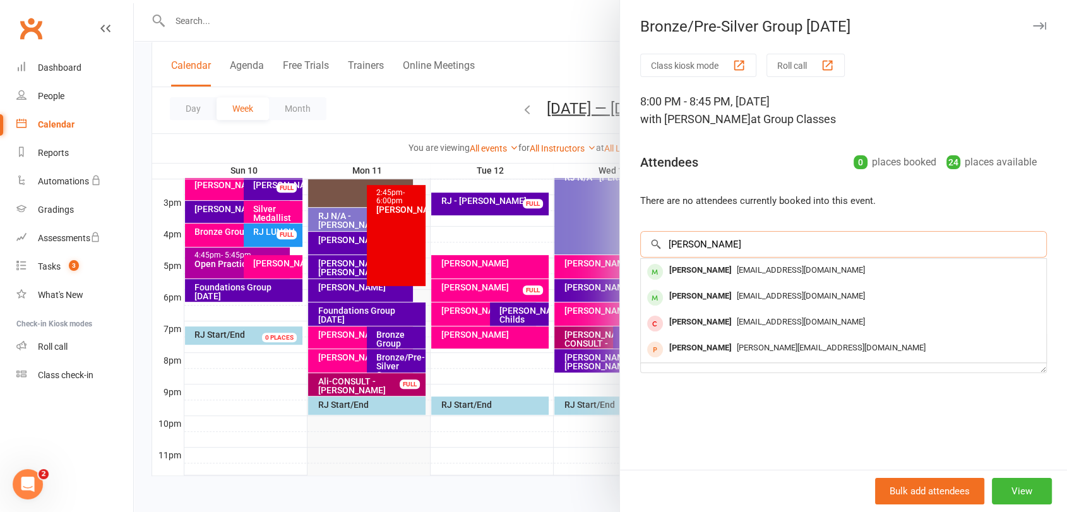
type input "john wal"
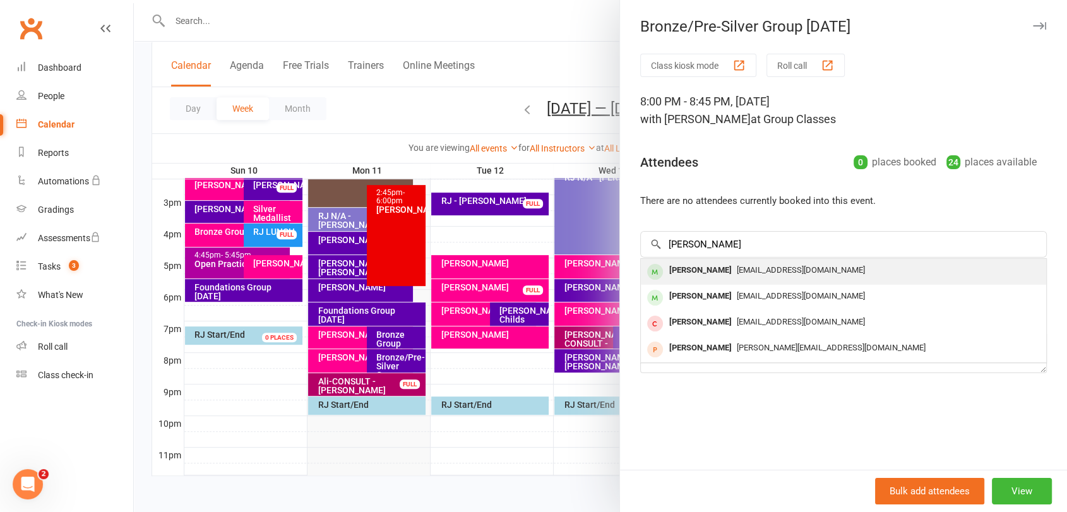
drag, startPoint x: 782, startPoint y: 257, endPoint x: 776, endPoint y: 270, distance: 14.1
click at [776, 270] on span "jfamwall@iinet.net.au" at bounding box center [801, 269] width 128 height 9
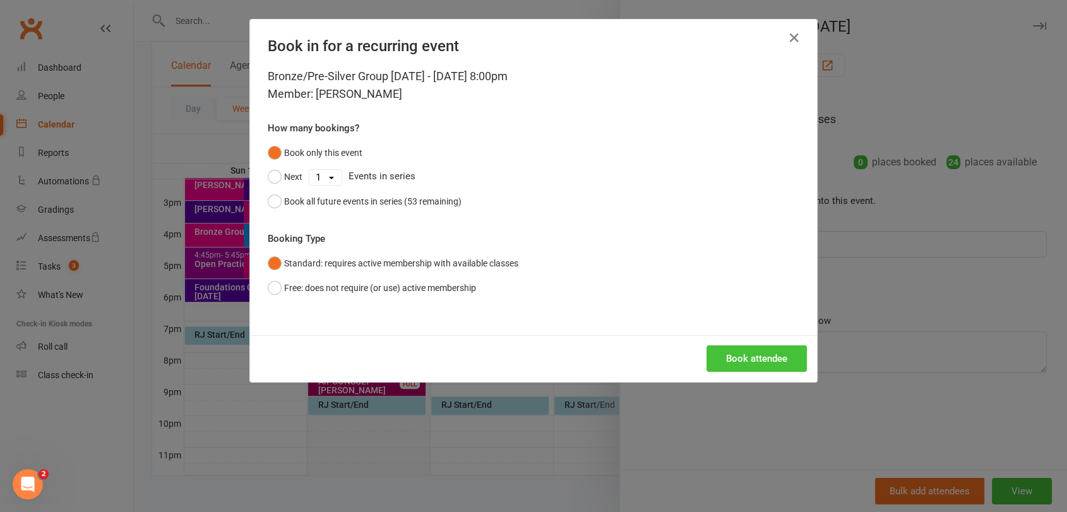
click at [752, 366] on button "Book attendee" at bounding box center [757, 359] width 100 height 27
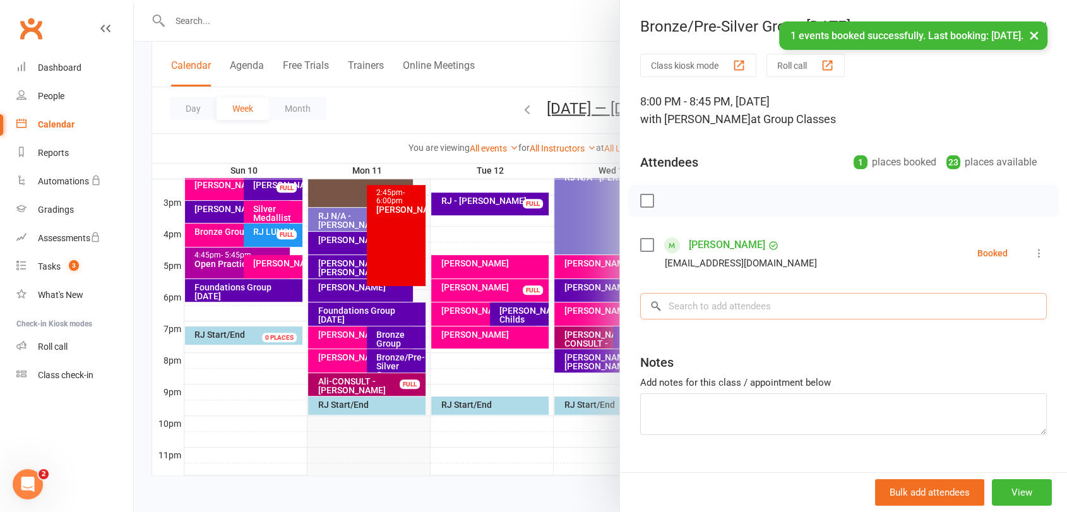
click at [743, 293] on input "search" at bounding box center [843, 306] width 407 height 27
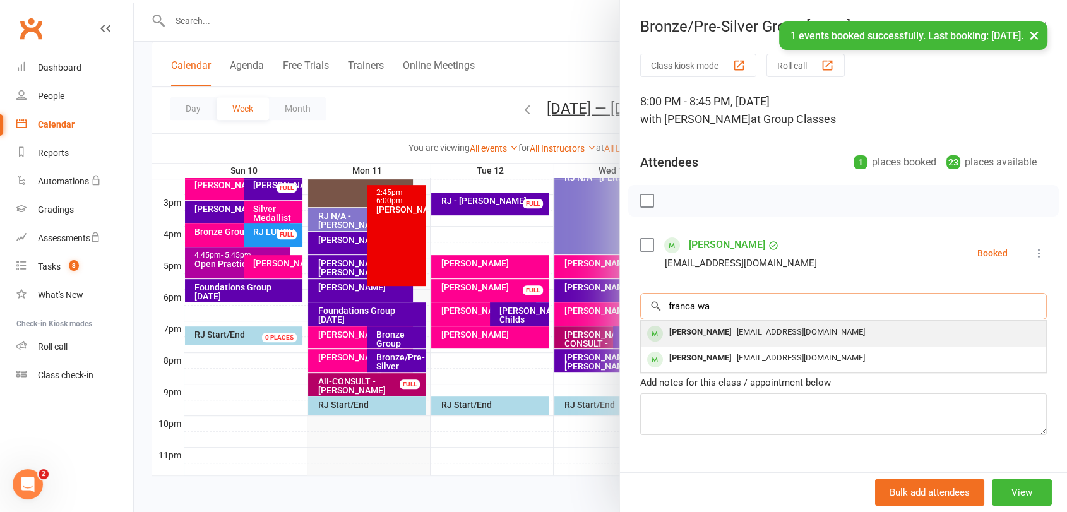
type input "franca wa"
click at [738, 328] on span "jfamwall@iinet.net.au" at bounding box center [801, 331] width 128 height 9
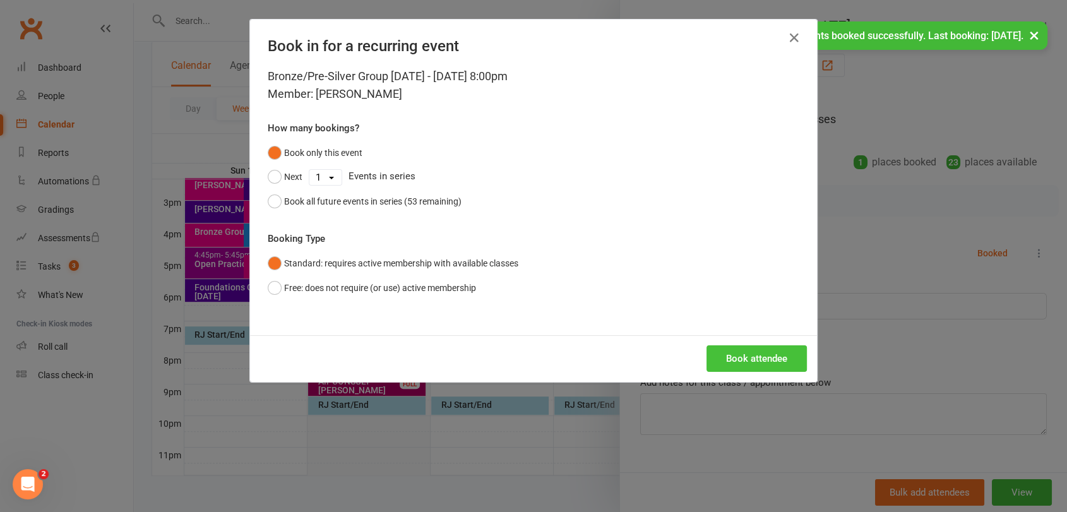
drag, startPoint x: 758, startPoint y: 342, endPoint x: 760, endPoint y: 356, distance: 14.0
click at [758, 348] on div "Book attendee" at bounding box center [533, 358] width 567 height 47
click at [760, 356] on button "Book attendee" at bounding box center [757, 359] width 100 height 27
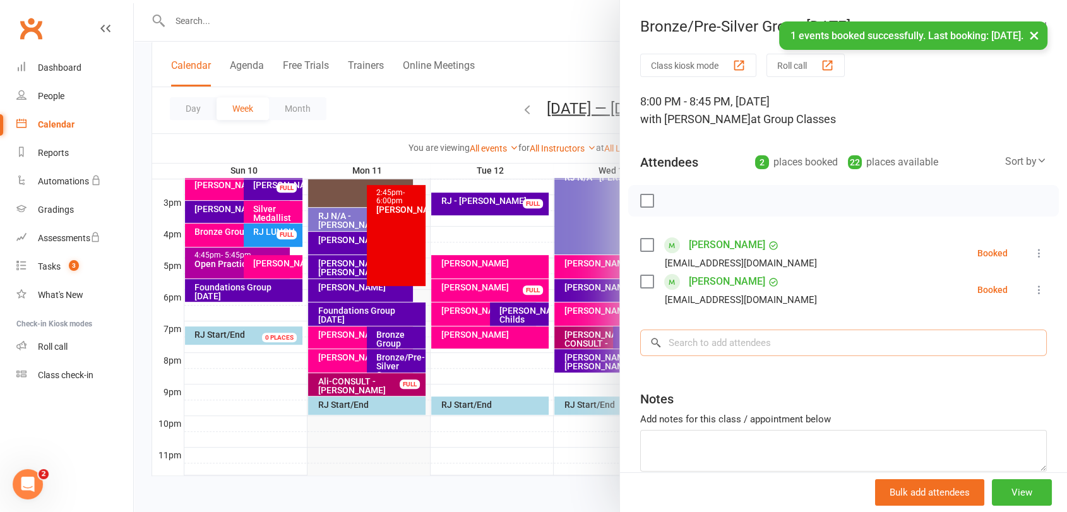
click at [779, 351] on input "search" at bounding box center [843, 343] width 407 height 27
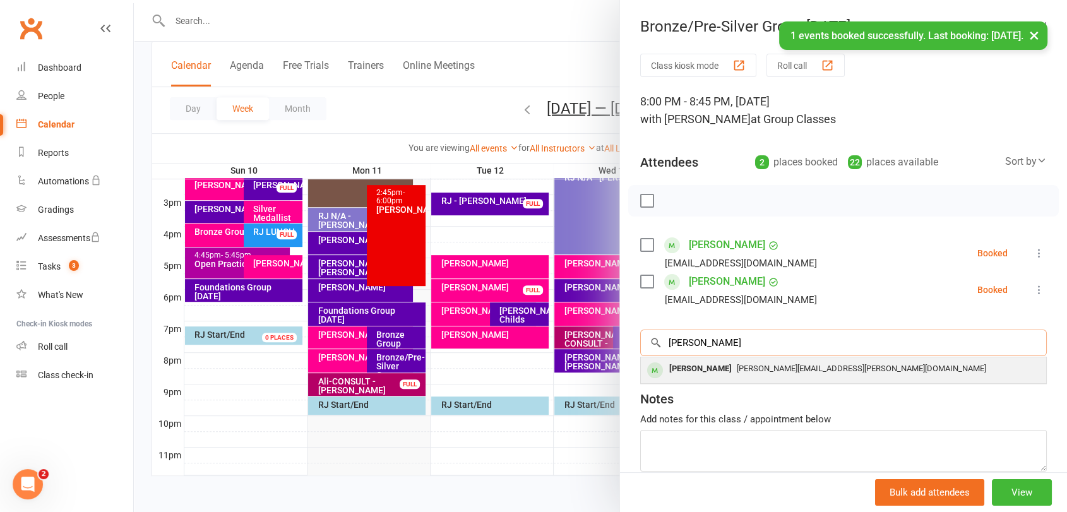
type input "glenn s"
click at [774, 371] on span "glenn.badenhop@bigpond.com" at bounding box center [861, 368] width 249 height 9
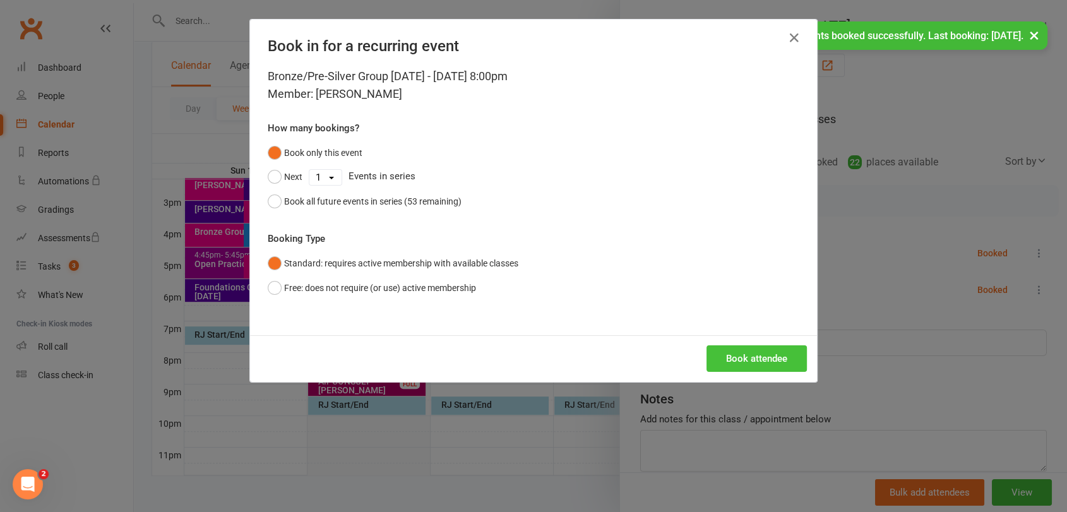
click at [769, 356] on button "Book attendee" at bounding box center [757, 359] width 100 height 27
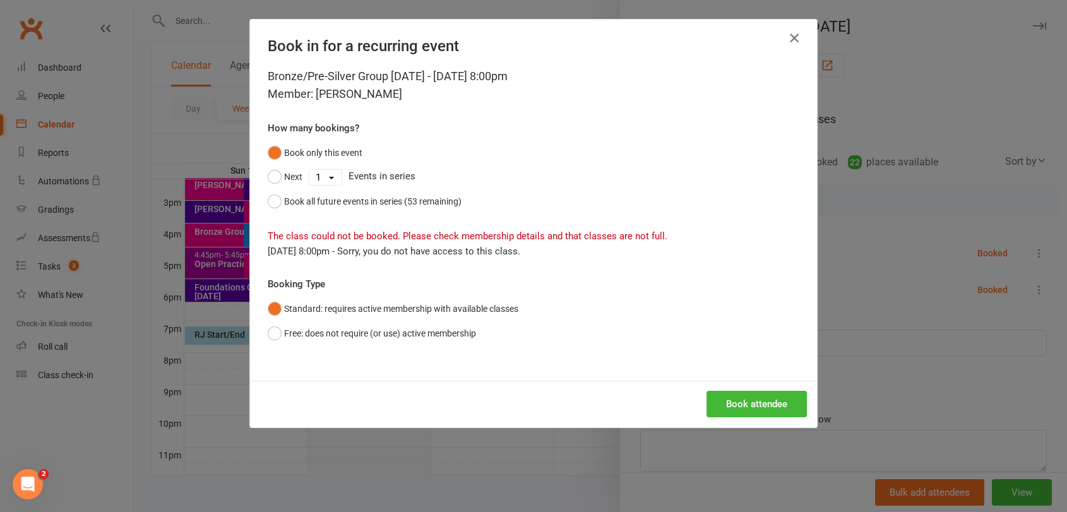
click at [796, 33] on icon "button" at bounding box center [794, 37] width 15 height 15
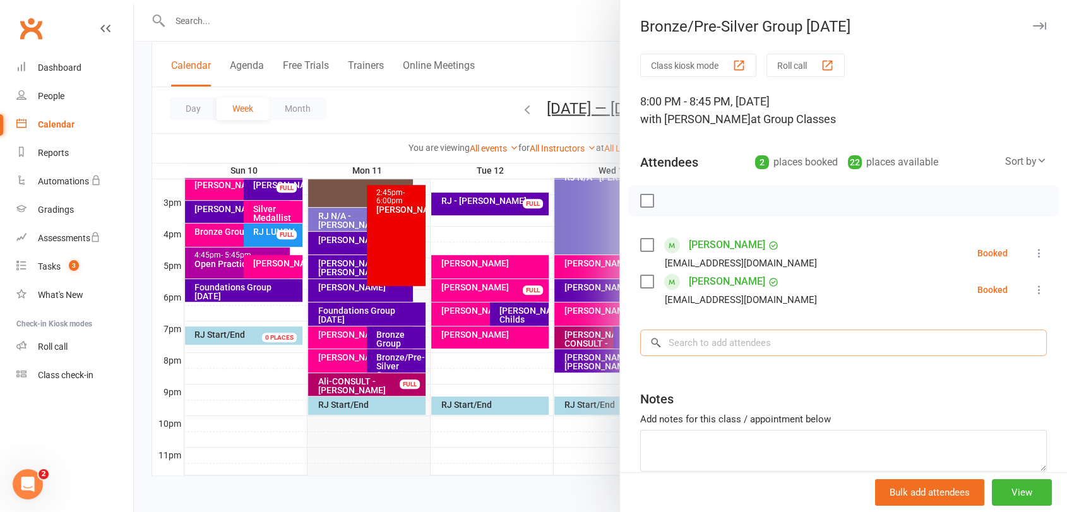
drag, startPoint x: 755, startPoint y: 332, endPoint x: 752, endPoint y: 349, distance: 17.3
click at [753, 336] on input "search" at bounding box center [843, 343] width 407 height 27
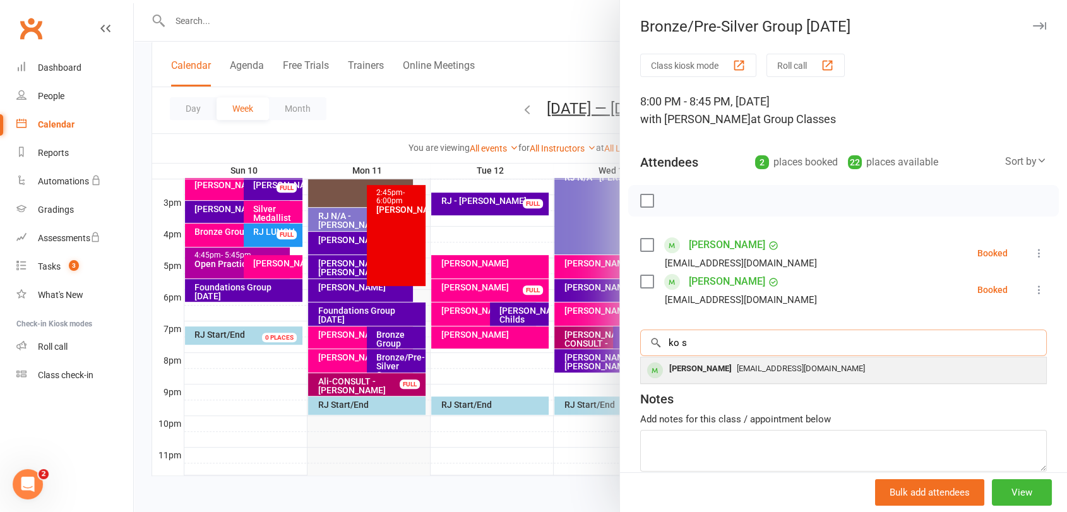
type input "ko s"
click at [737, 368] on span "kogrow20@gmail.com" at bounding box center [801, 368] width 128 height 9
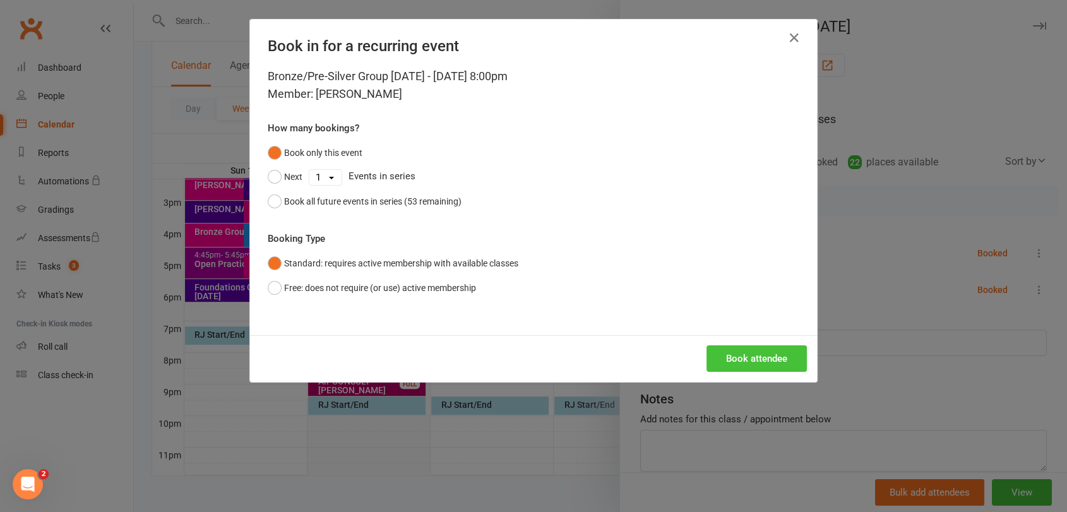
click at [748, 351] on button "Book attendee" at bounding box center [757, 359] width 100 height 27
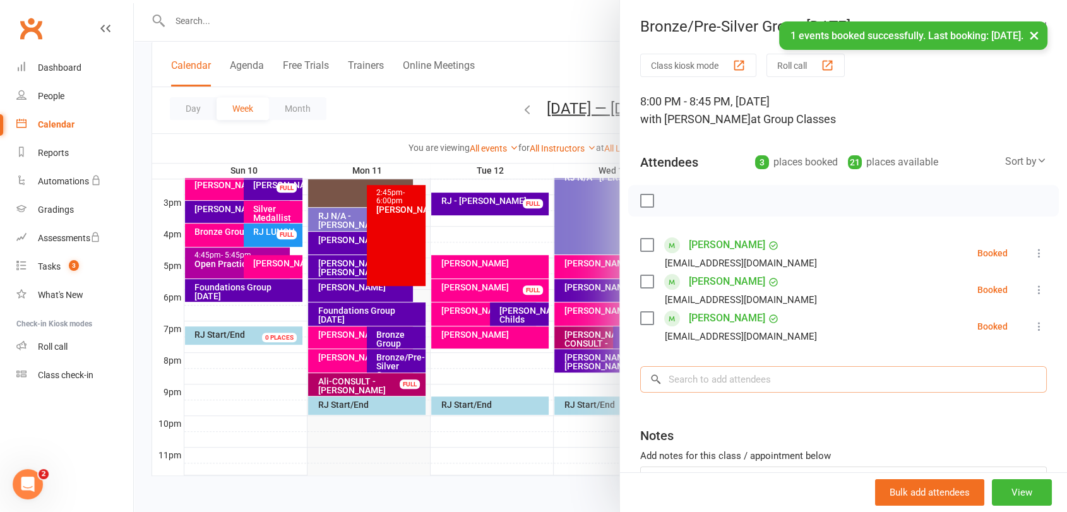
click at [763, 386] on input "search" at bounding box center [843, 379] width 407 height 27
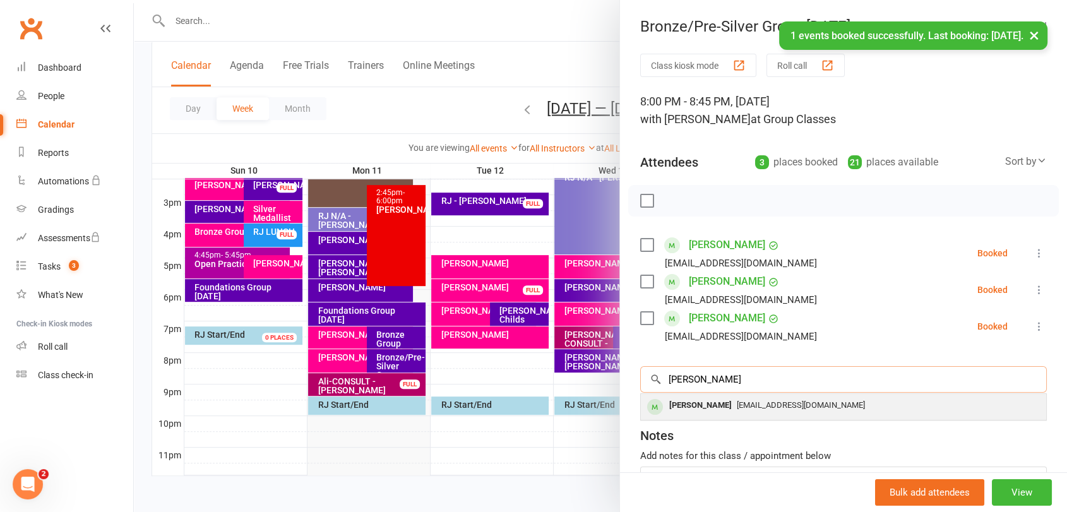
type input "olga"
click at [739, 397] on div "ojcs4@bigpond.com" at bounding box center [843, 406] width 395 height 18
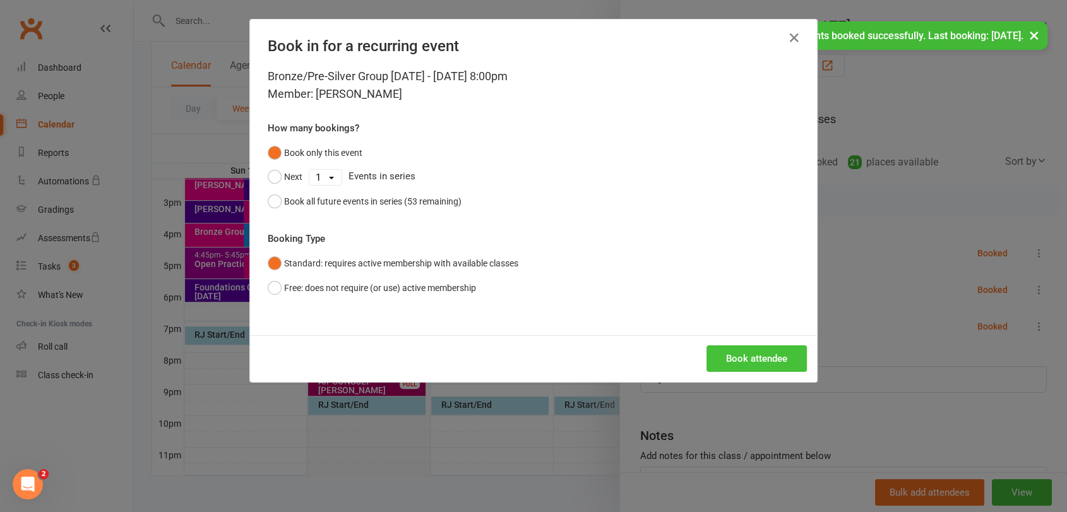
click at [784, 354] on button "Book attendee" at bounding box center [757, 359] width 100 height 27
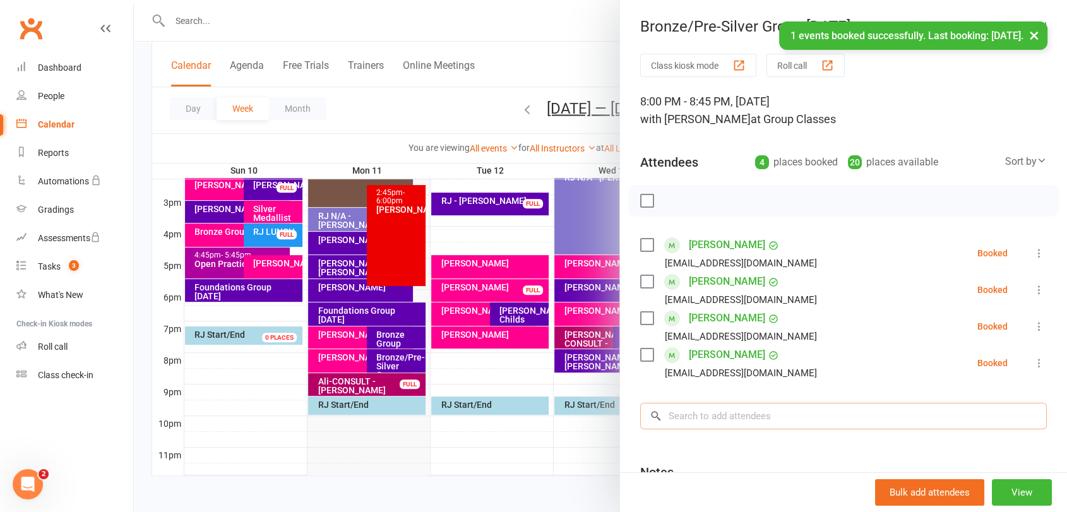
click at [795, 419] on input "search" at bounding box center [843, 416] width 407 height 27
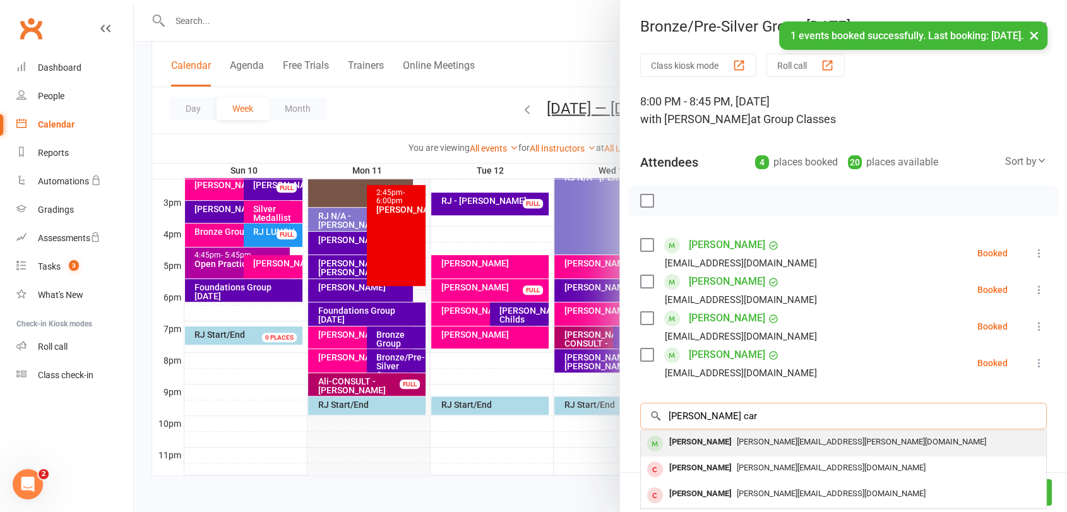
type input "pam car"
click at [764, 446] on span "pam.carter@mail.com" at bounding box center [861, 441] width 249 height 9
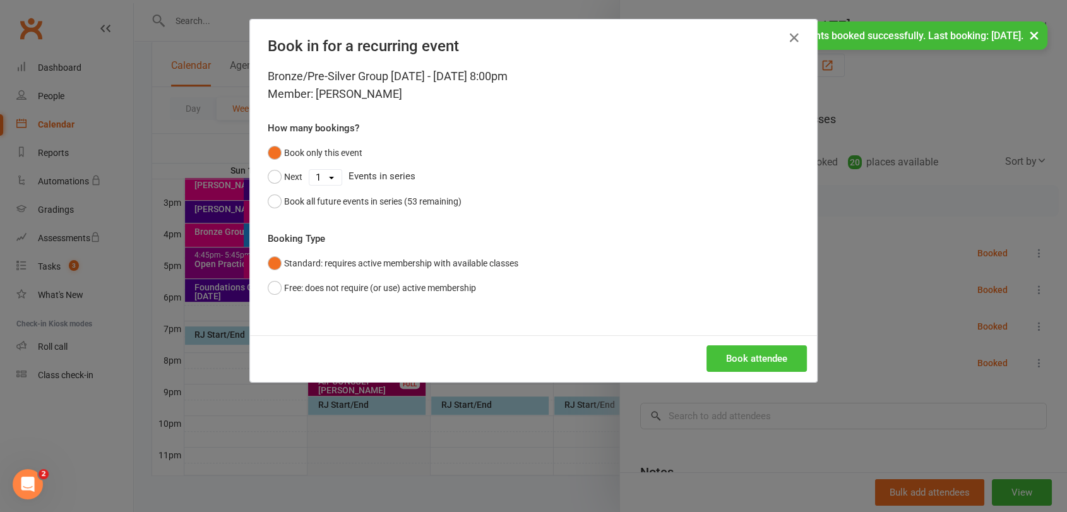
click at [758, 359] on button "Book attendee" at bounding box center [757, 359] width 100 height 27
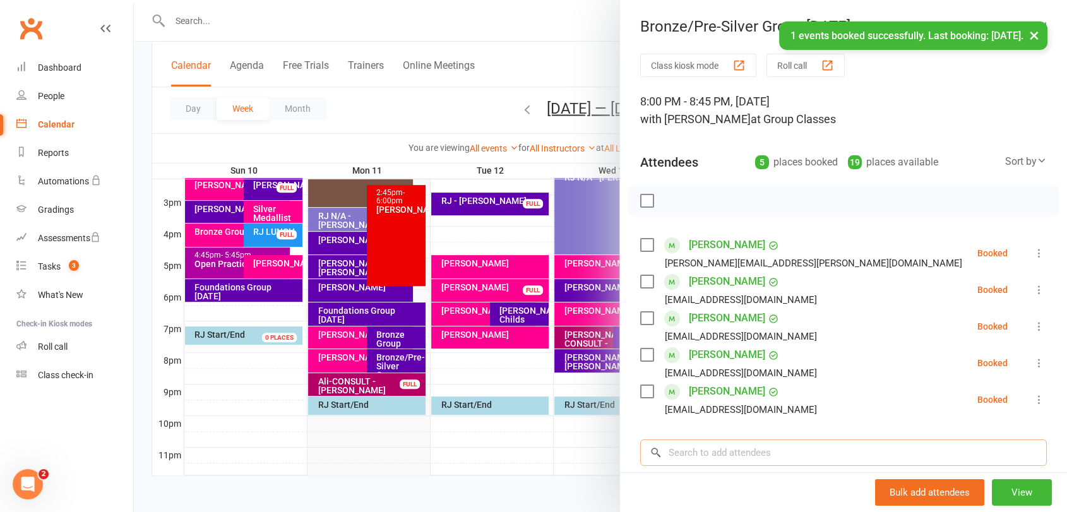
click at [772, 445] on input "search" at bounding box center [843, 453] width 407 height 27
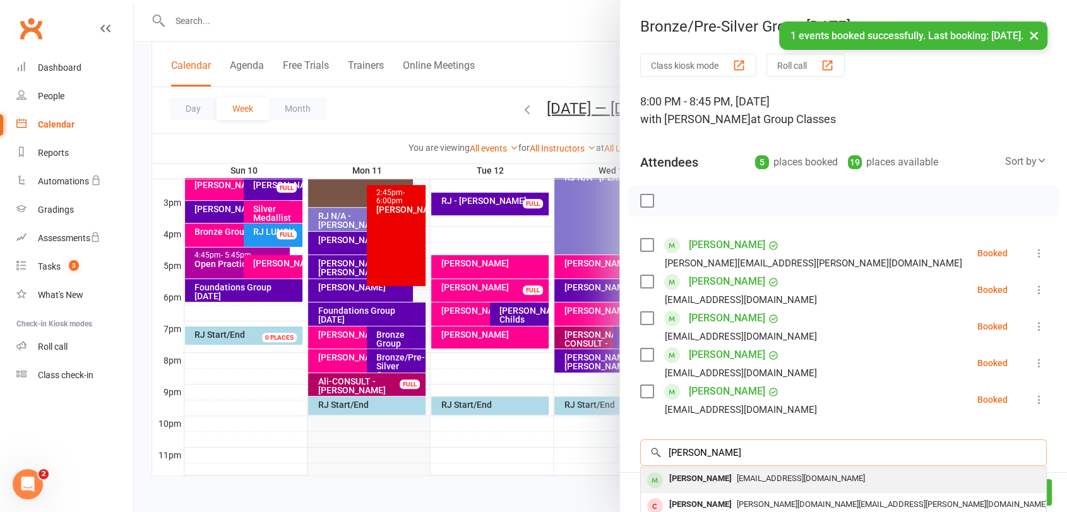
type input "jess"
click at [747, 475] on span "[EMAIL_ADDRESS][DOMAIN_NAME]" at bounding box center [801, 478] width 128 height 9
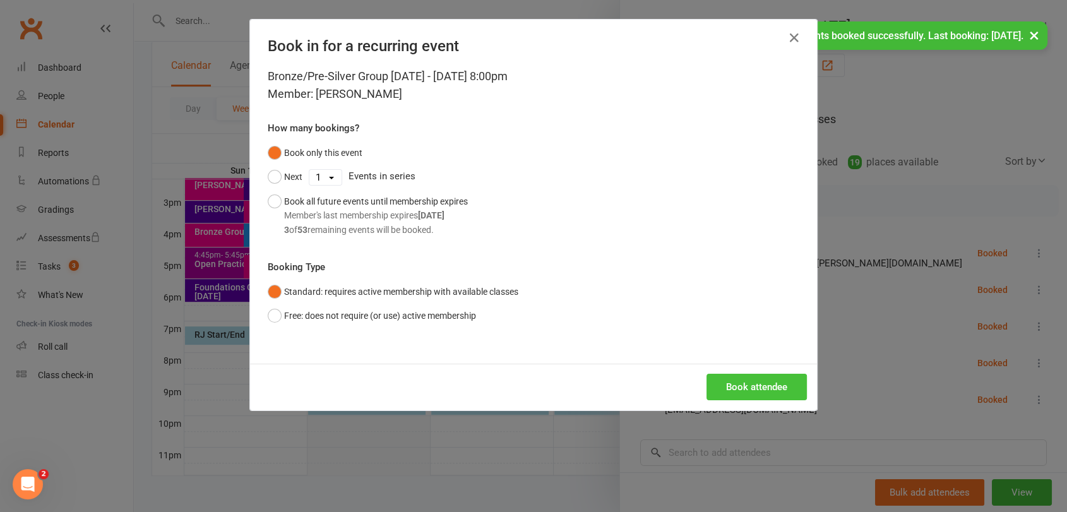
click at [743, 380] on button "Book attendee" at bounding box center [757, 387] width 100 height 27
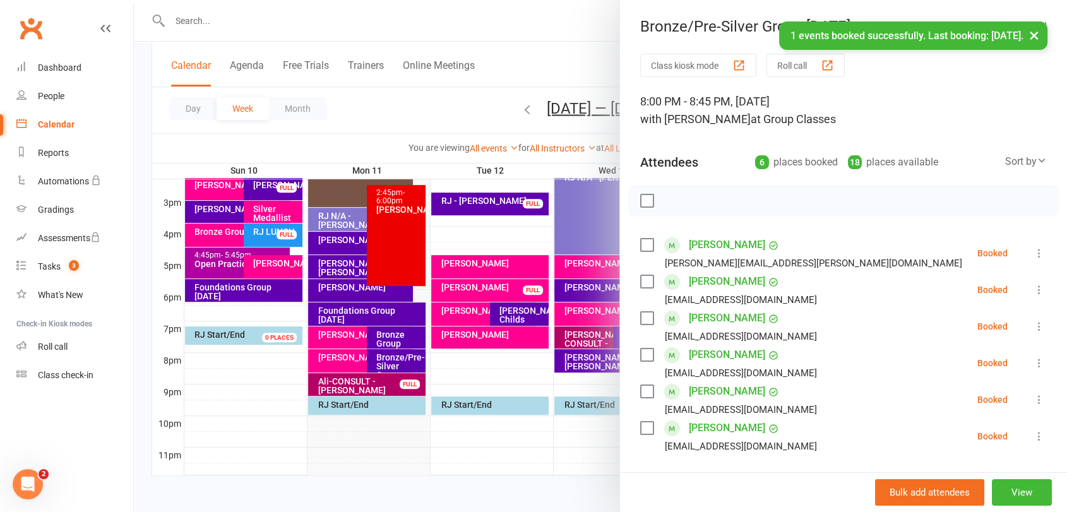
click at [642, 203] on label at bounding box center [646, 201] width 13 height 13
drag, startPoint x: 664, startPoint y: 203, endPoint x: 621, endPoint y: 78, distance: 132.2
click at [670, 203] on icon "button" at bounding box center [675, 201] width 11 height 11
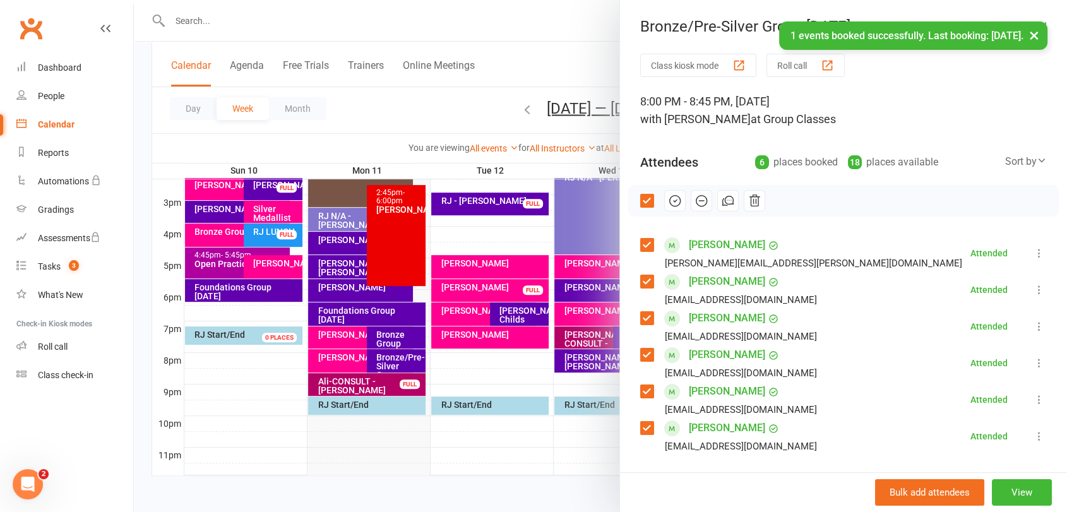
click at [646, 199] on label at bounding box center [646, 201] width 13 height 13
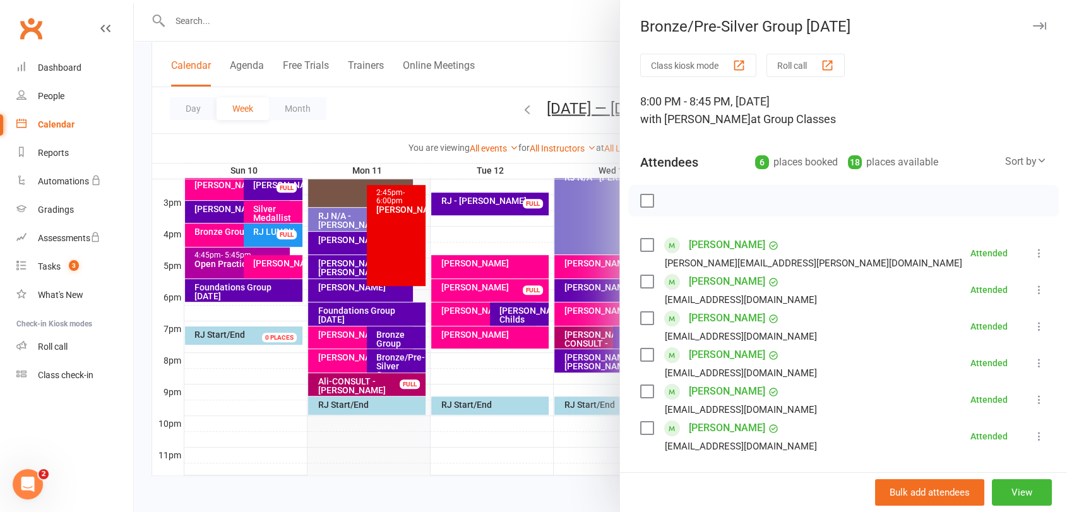
click at [410, 370] on div at bounding box center [601, 256] width 934 height 512
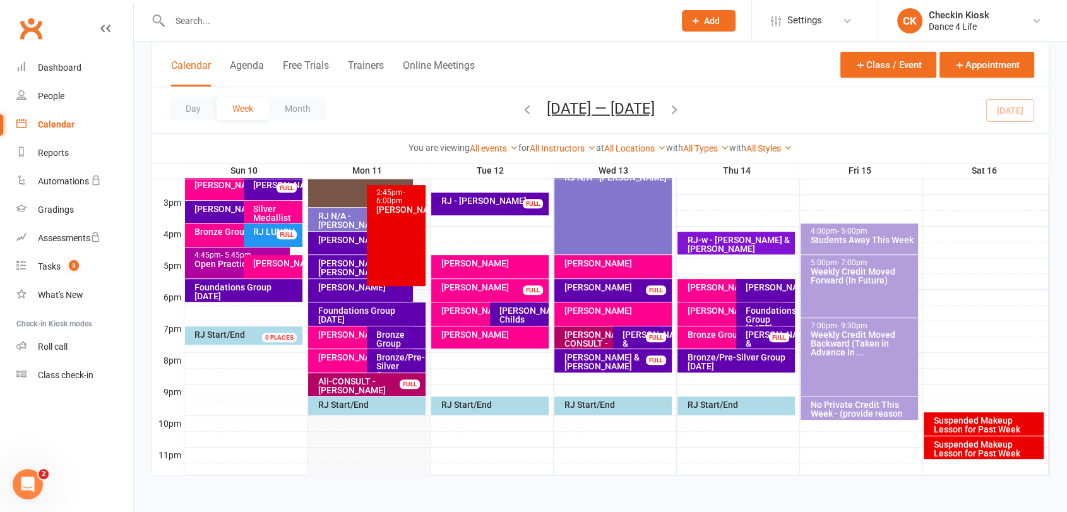
click at [399, 363] on div "Bronze/Pre-Silver Group Monday" at bounding box center [399, 370] width 47 height 35
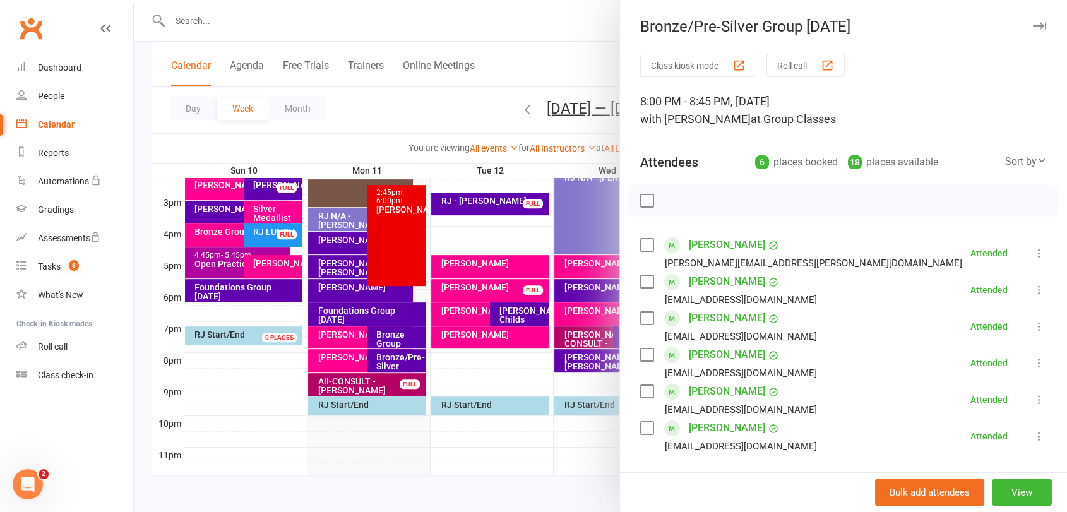
click at [399, 337] on div at bounding box center [601, 256] width 934 height 512
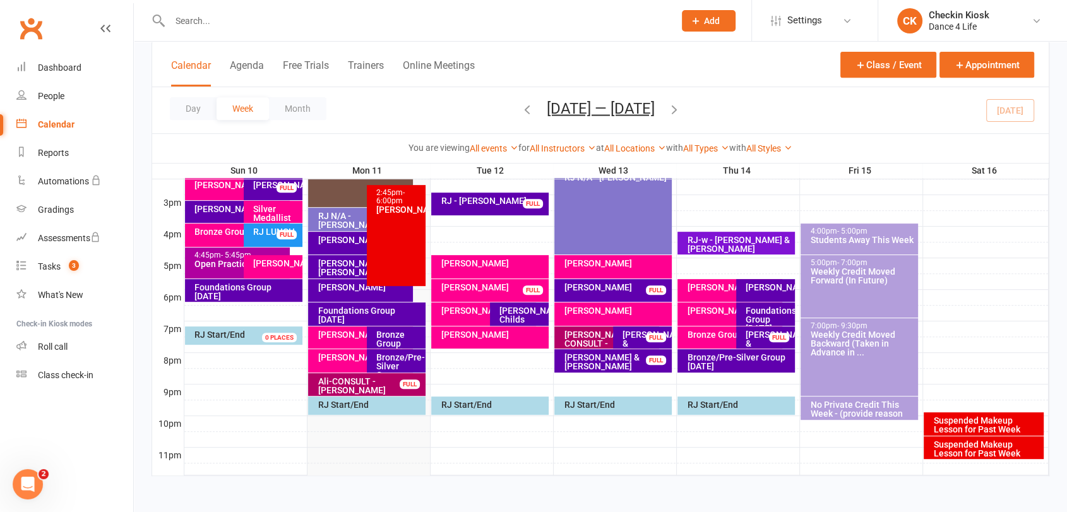
click at [399, 335] on div "Bronze Group Monday" at bounding box center [399, 343] width 47 height 27
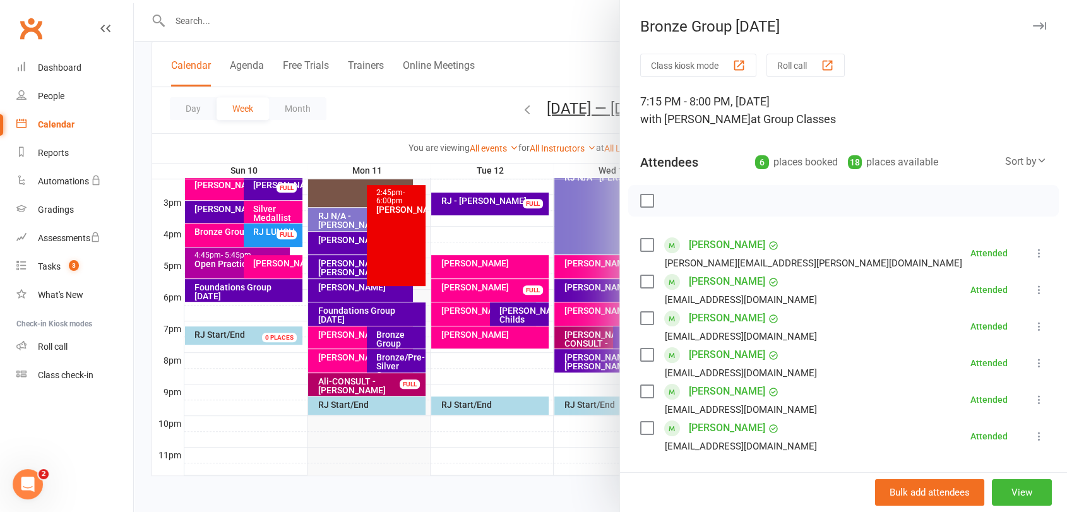
click at [380, 321] on div at bounding box center [601, 256] width 934 height 512
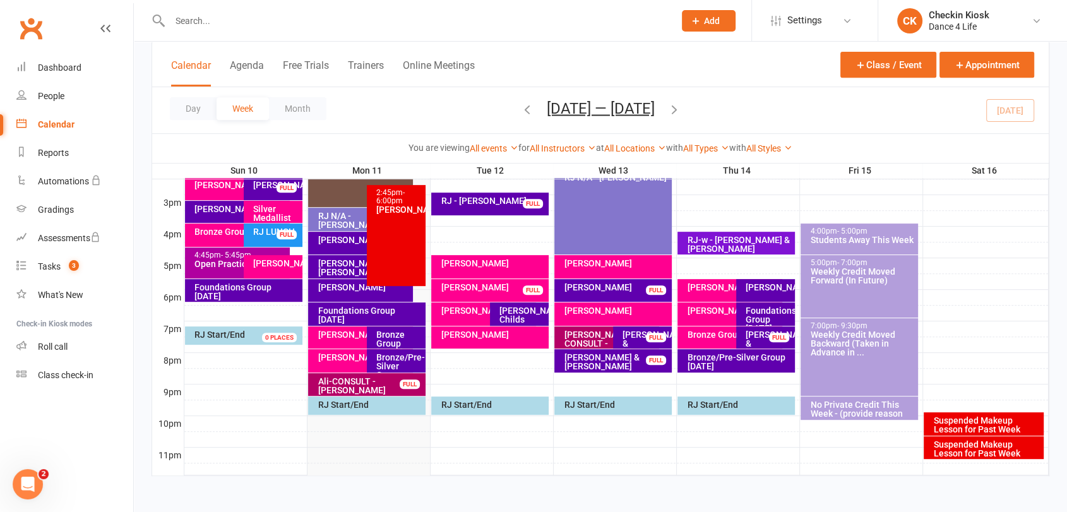
click at [383, 313] on div "Foundations Group Monday" at bounding box center [369, 315] width 105 height 18
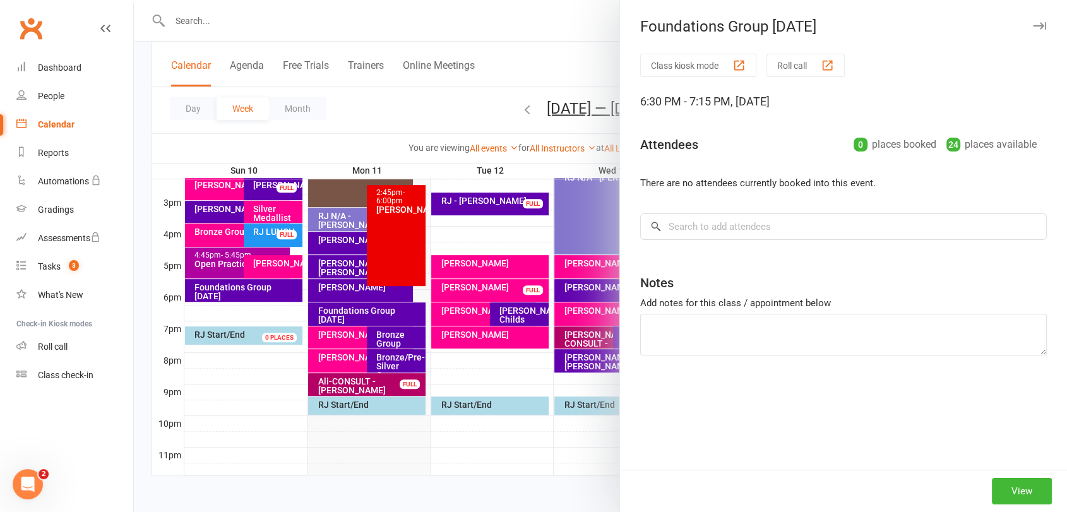
click at [383, 313] on div at bounding box center [601, 256] width 934 height 512
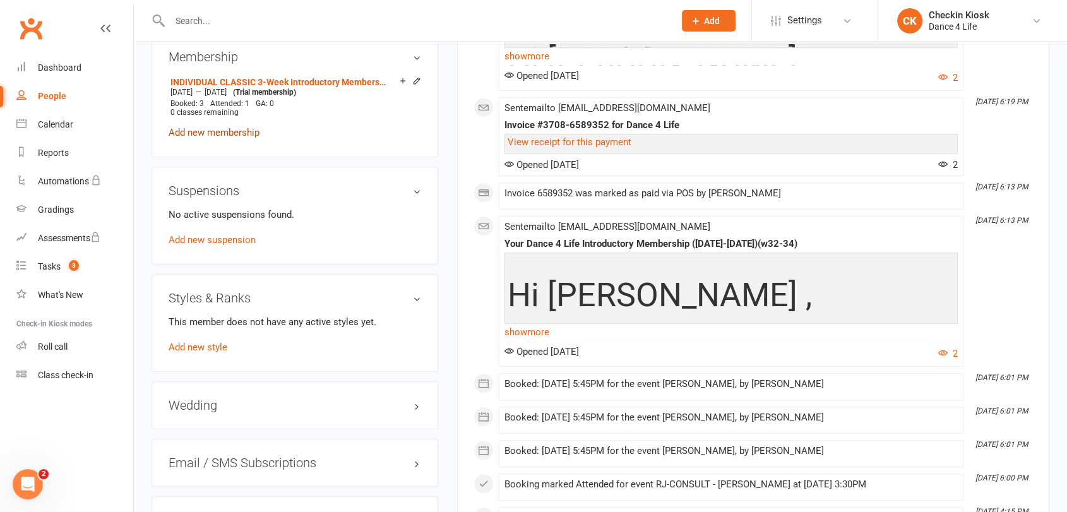
click at [232, 135] on link "Add new membership" at bounding box center [214, 132] width 91 height 11
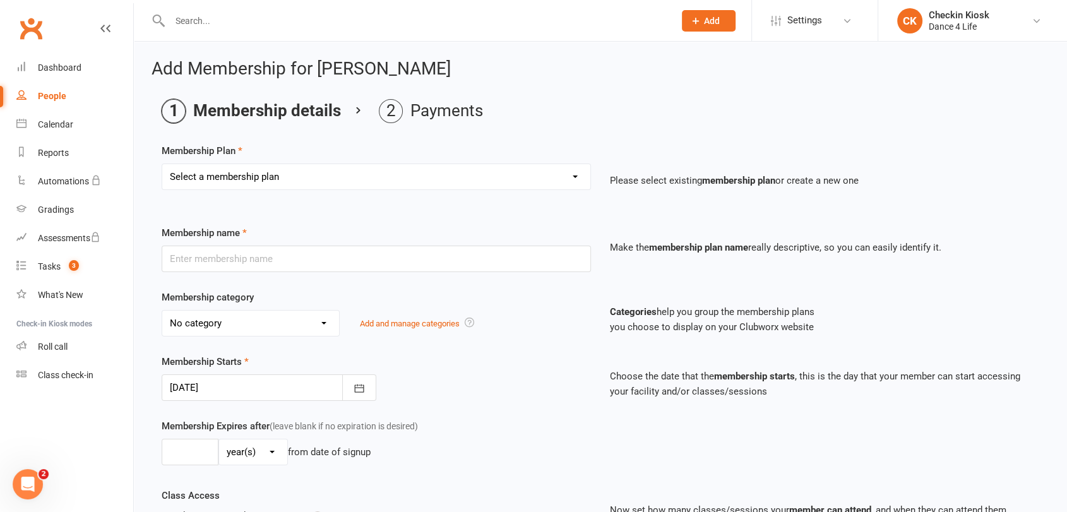
drag, startPoint x: 323, startPoint y: 176, endPoint x: 329, endPoint y: 184, distance: 9.5
click at [323, 176] on select "Select a membership plan Create new Membership Plan [1a] ---------- BRIDAL ----…" at bounding box center [376, 176] width 428 height 25
select select "15"
click at [162, 164] on select "Select a membership plan Create new Membership Plan [1a] ---------- BRIDAL ----…" at bounding box center [376, 176] width 428 height 25
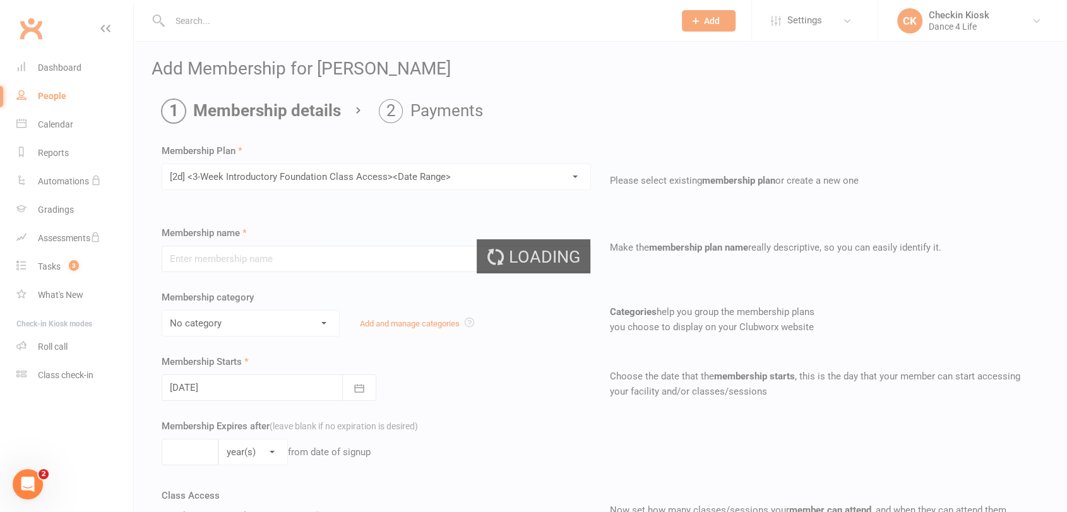
type input "[2d] <3-Week Introductory Foundation Class Access><Date Range>"
select select "2"
type input "3"
select select "1"
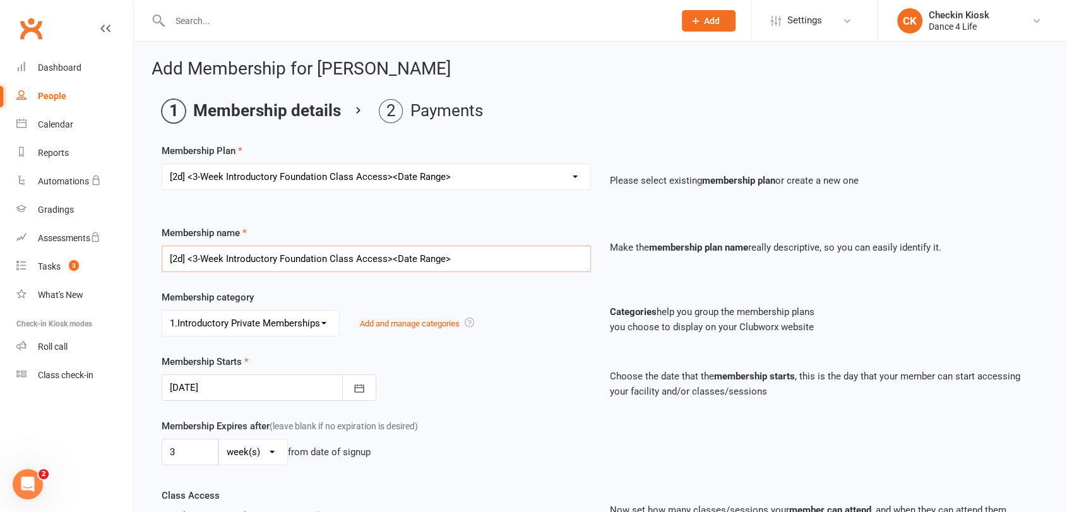
click at [320, 256] on input "[2d] <3-Week Introductory Foundation Class Access><Date Range>" at bounding box center [377, 259] width 430 height 27
click at [460, 265] on input "<3-Week Introductory Group Class Access><Date Range>" at bounding box center [377, 259] width 430 height 27
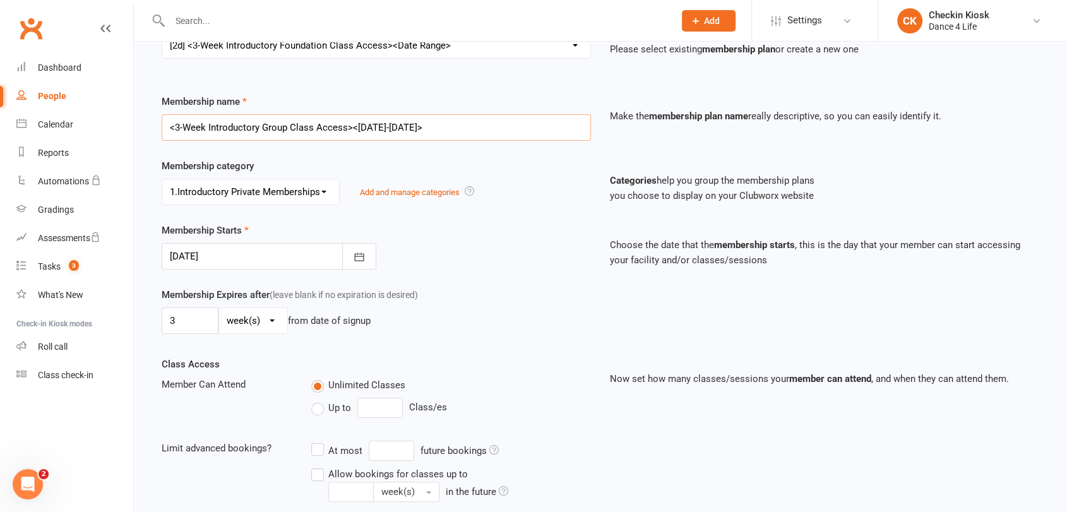
scroll to position [140, 0]
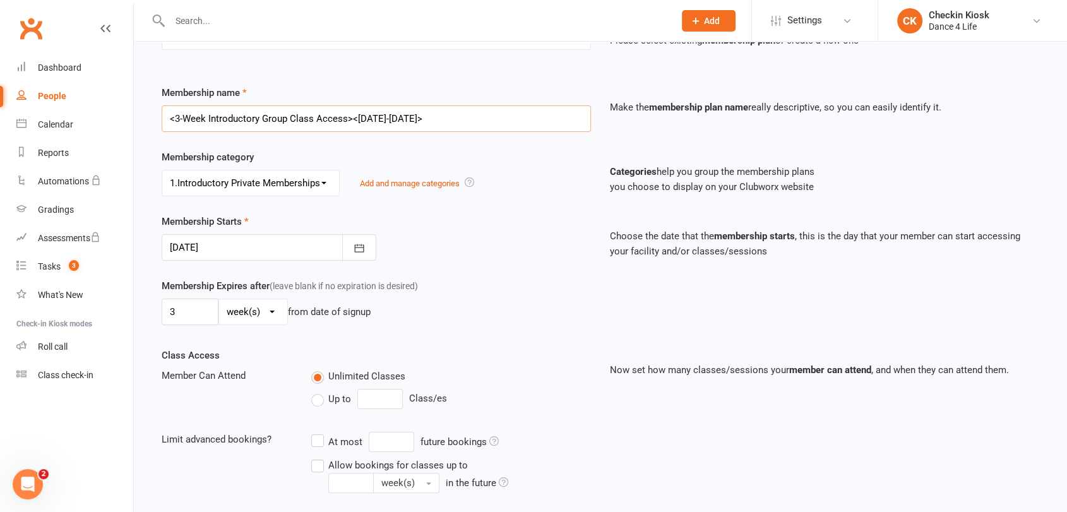
type input "<3-Week Introductory Group Class Access><[DATE]-[DATE]>"
click at [211, 244] on div at bounding box center [269, 247] width 215 height 27
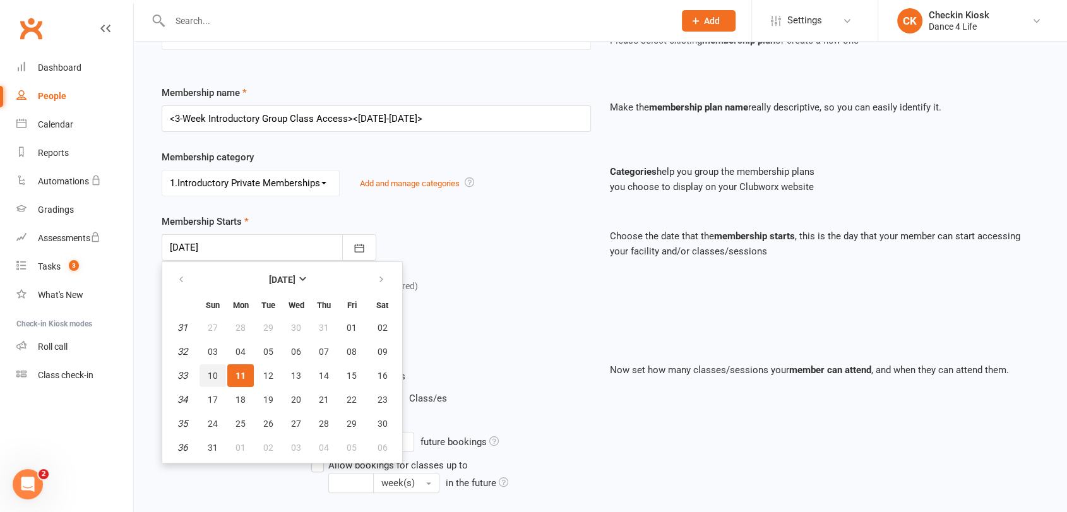
click at [213, 375] on span "10" at bounding box center [213, 376] width 10 height 10
type input "[DATE]"
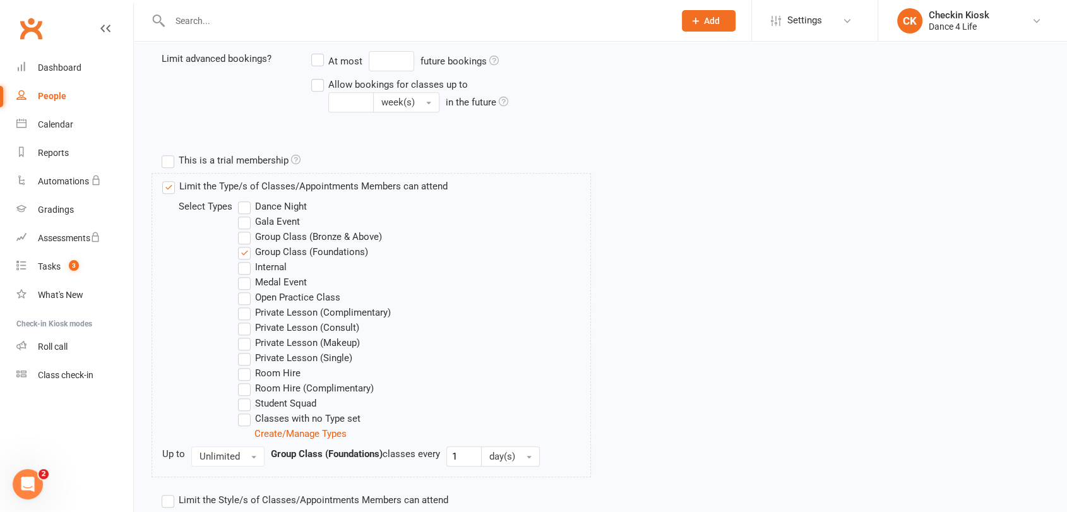
scroll to position [603, 0]
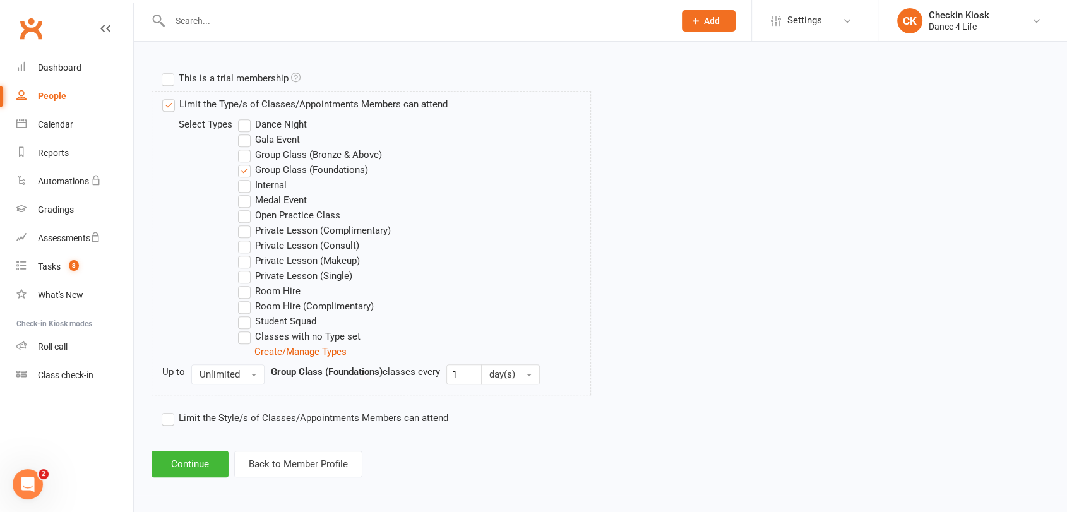
click at [329, 150] on label "Group Class (Bronze & Above)" at bounding box center [310, 154] width 144 height 15
click at [246, 147] on input "Group Class (Bronze & Above)" at bounding box center [242, 147] width 8 height 0
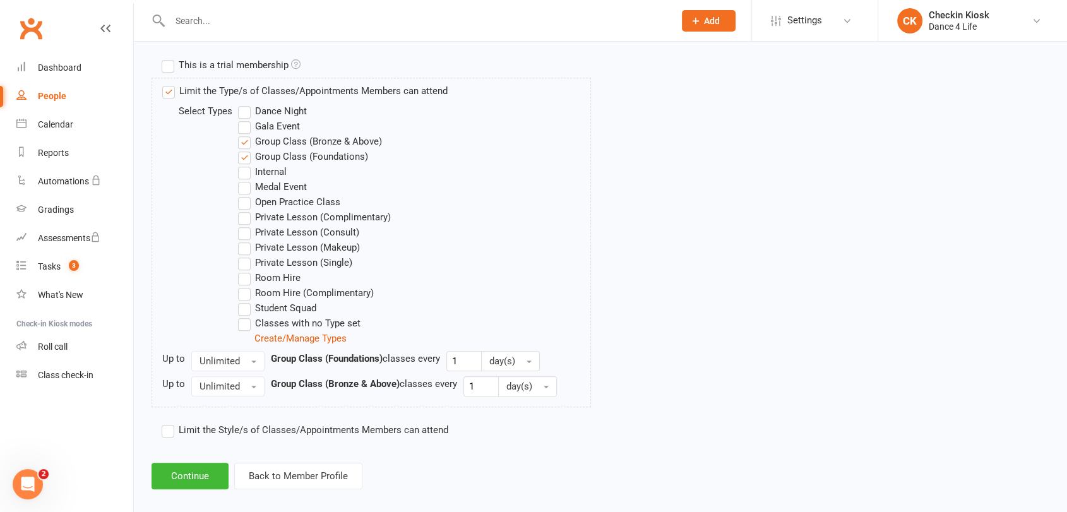
scroll to position [628, 0]
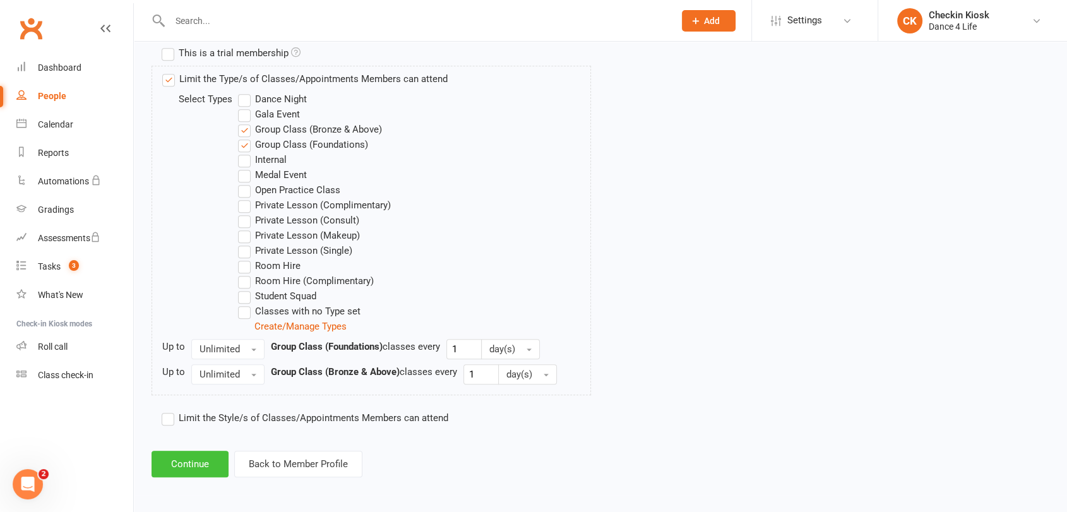
click at [210, 462] on button "Continue" at bounding box center [190, 464] width 77 height 27
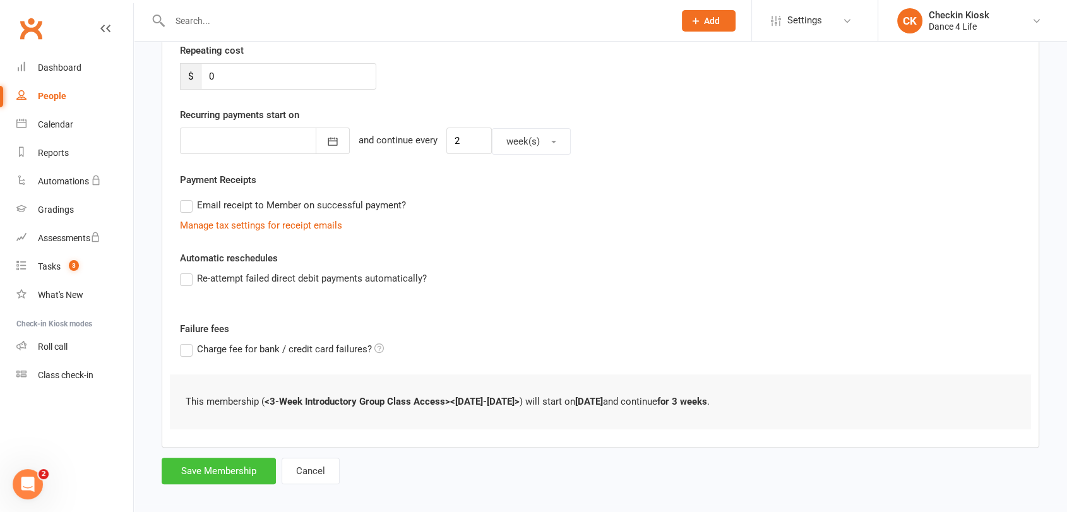
scroll to position [253, 0]
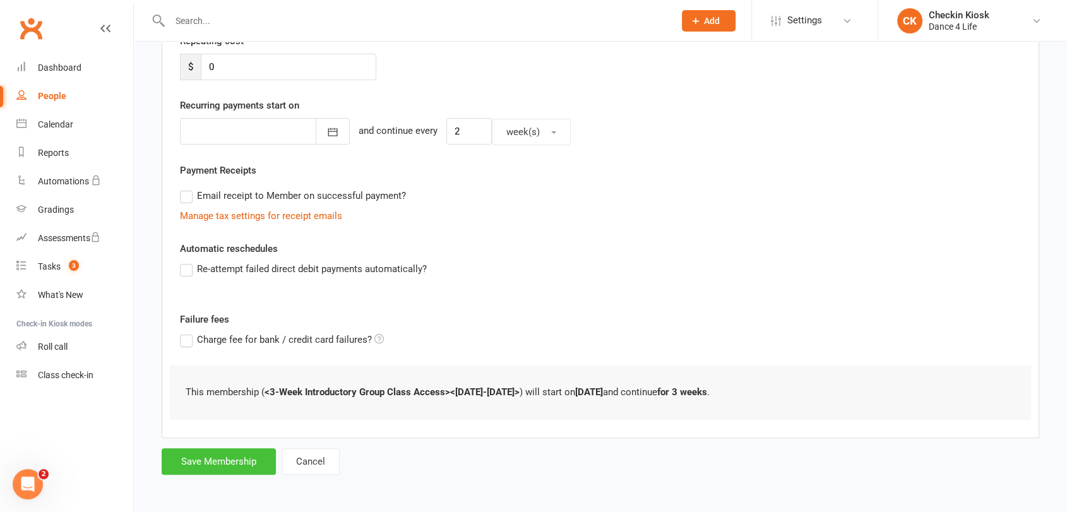
click at [259, 457] on button "Save Membership" at bounding box center [219, 461] width 114 height 27
